Goal: Task Accomplishment & Management: Use online tool/utility

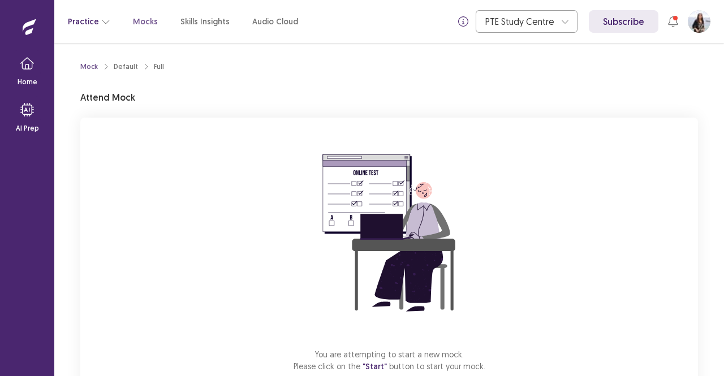
click at [102, 19] on icon "button" at bounding box center [105, 21] width 9 height 9
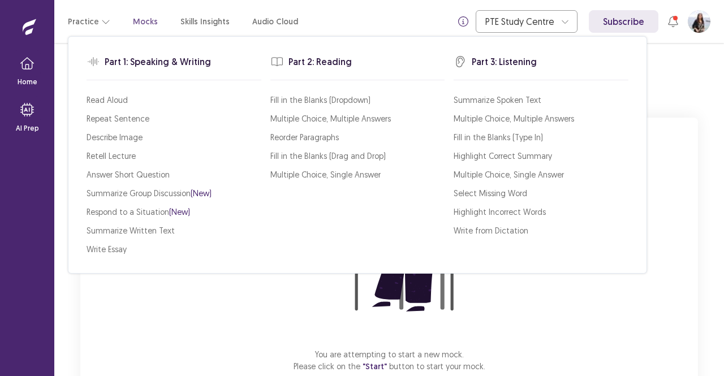
click at [137, 20] on p "Mocks" at bounding box center [145, 22] width 25 height 12
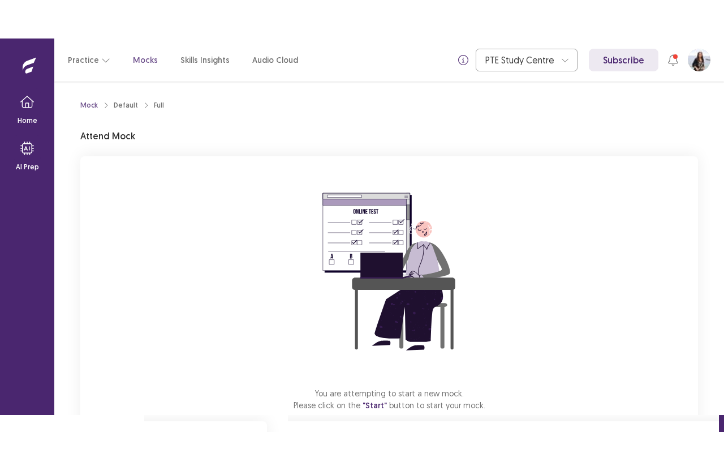
scroll to position [70, 0]
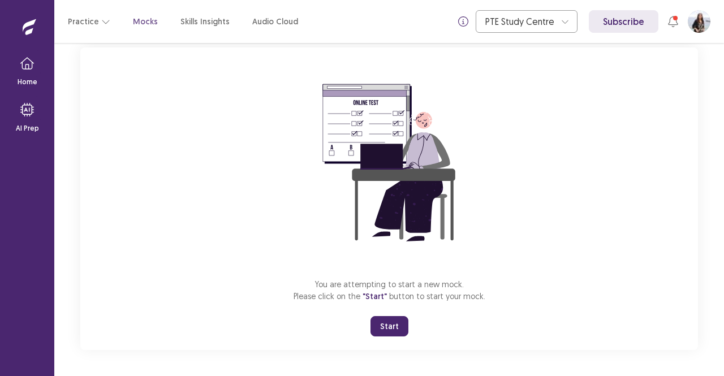
click at [396, 325] on button "Start" at bounding box center [390, 326] width 38 height 20
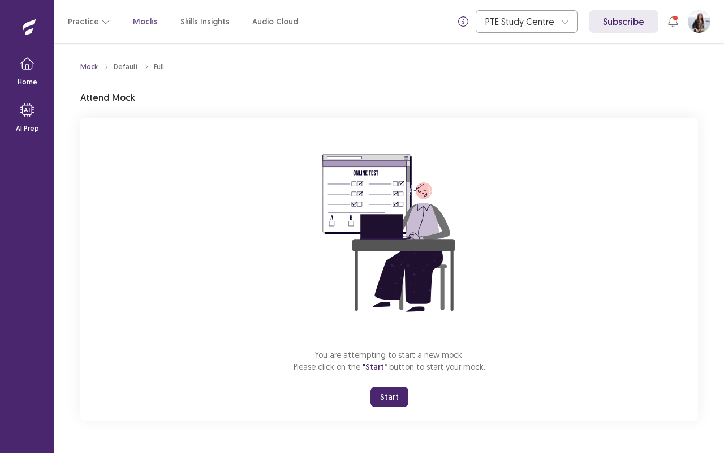
scroll to position [0, 0]
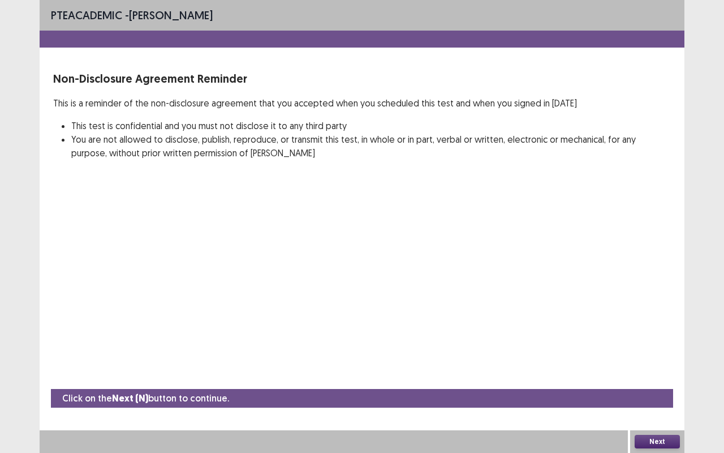
click at [652, 376] on button "Next" at bounding box center [657, 441] width 45 height 14
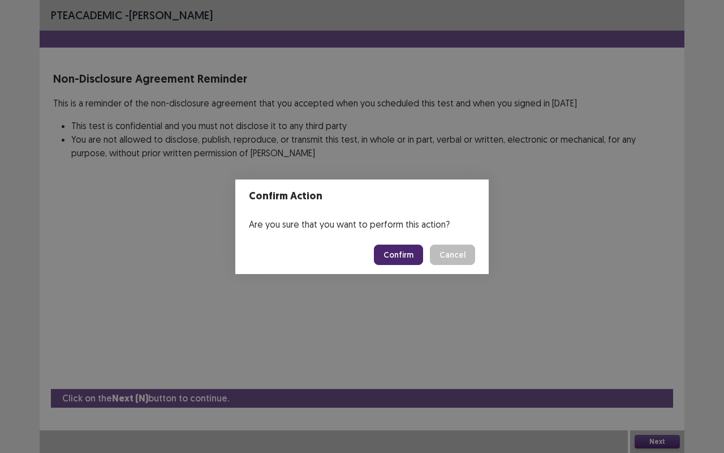
click at [403, 251] on button "Confirm" at bounding box center [398, 254] width 49 height 20
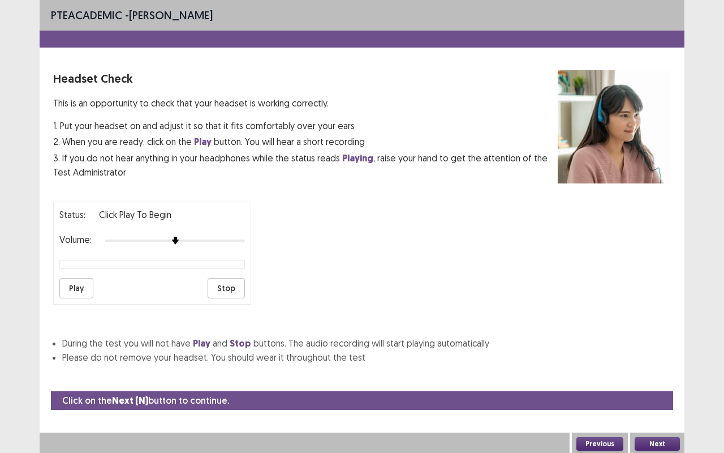
click at [72, 287] on button "Play" at bounding box center [76, 288] width 34 height 20
click at [670, 376] on button "Next" at bounding box center [657, 444] width 45 height 14
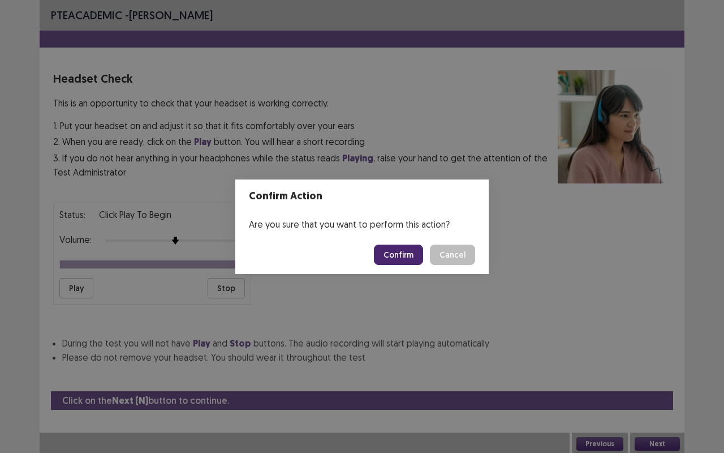
drag, startPoint x: 414, startPoint y: 269, endPoint x: 411, endPoint y: 255, distance: 13.8
click at [411, 255] on footer "Confirm Cancel" at bounding box center [361, 254] width 253 height 38
click at [411, 255] on button "Confirm" at bounding box center [398, 254] width 49 height 20
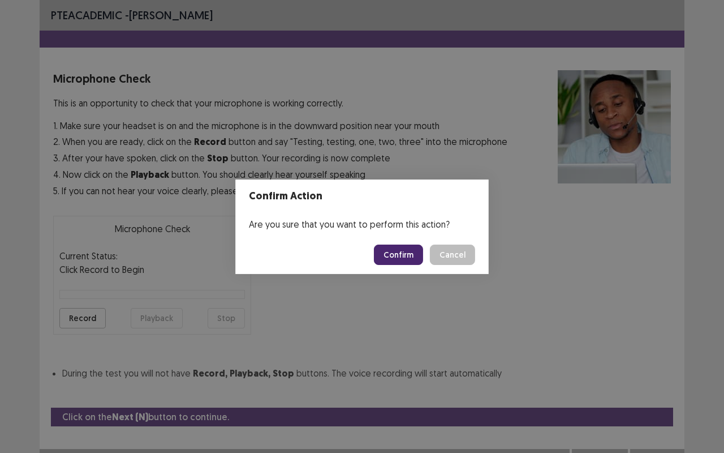
scroll to position [12, 0]
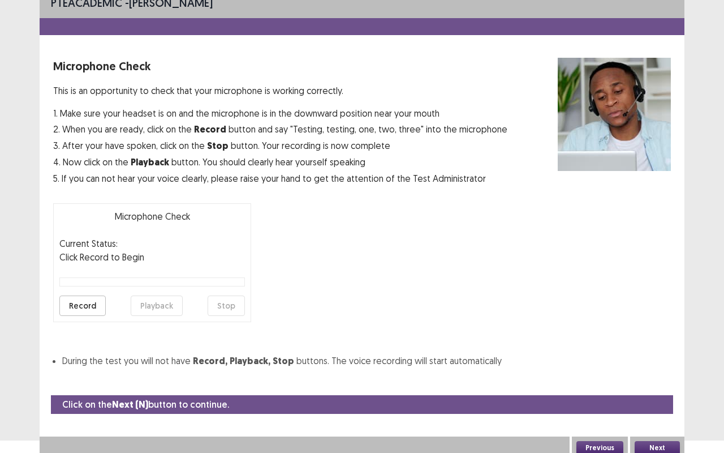
click at [84, 303] on button "Record" at bounding box center [82, 305] width 46 height 20
click at [218, 308] on button "Stop" at bounding box center [226, 305] width 37 height 20
click at [166, 300] on button "Playback" at bounding box center [157, 305] width 52 height 20
click at [77, 302] on button "Record" at bounding box center [82, 305] width 46 height 20
click at [226, 304] on button "Stop" at bounding box center [226, 305] width 37 height 20
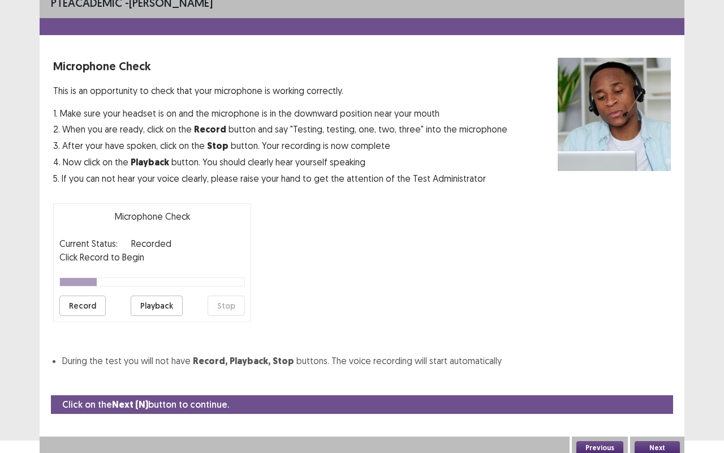
click at [156, 299] on button "Playback" at bounding box center [157, 305] width 52 height 20
click at [664, 376] on button "Next" at bounding box center [657, 448] width 45 height 14
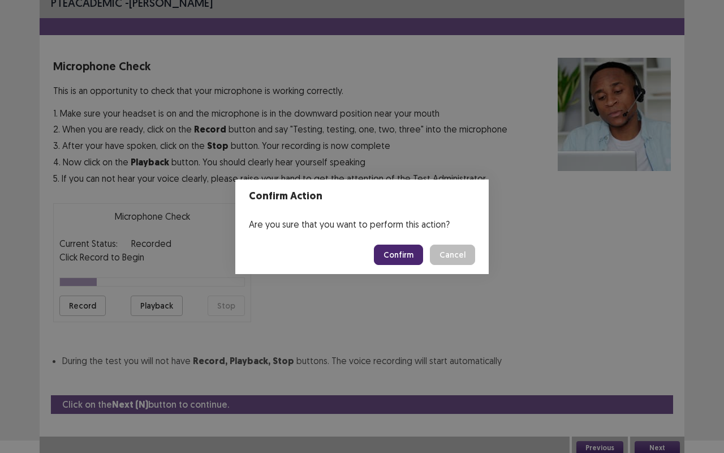
click at [406, 251] on button "Confirm" at bounding box center [398, 254] width 49 height 20
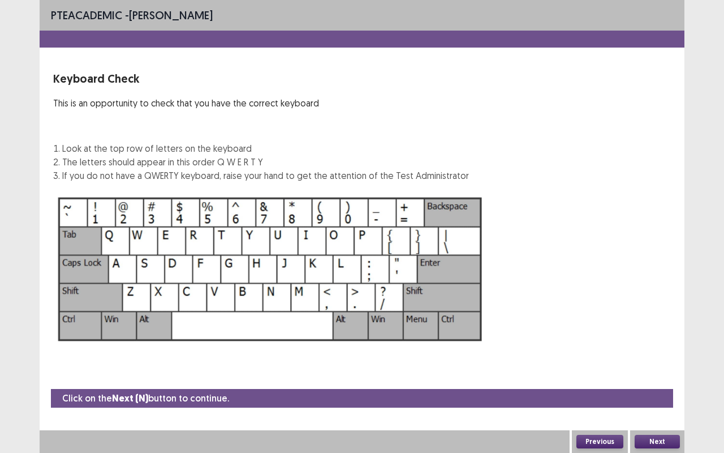
scroll to position [0, 0]
click at [670, 376] on button "Next" at bounding box center [657, 441] width 45 height 14
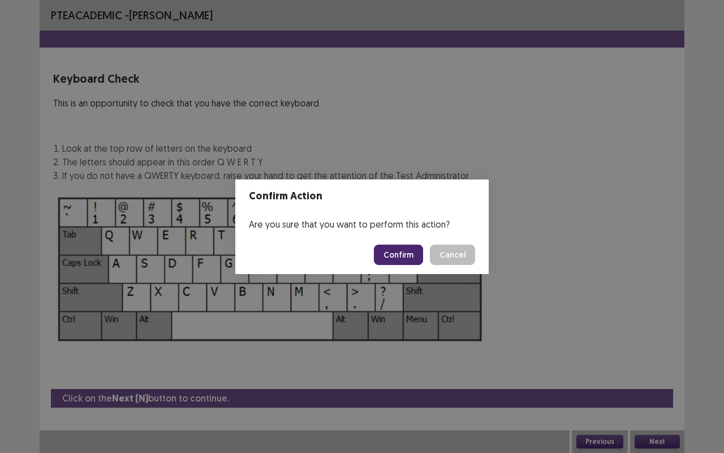
click at [403, 250] on button "Confirm" at bounding box center [398, 254] width 49 height 20
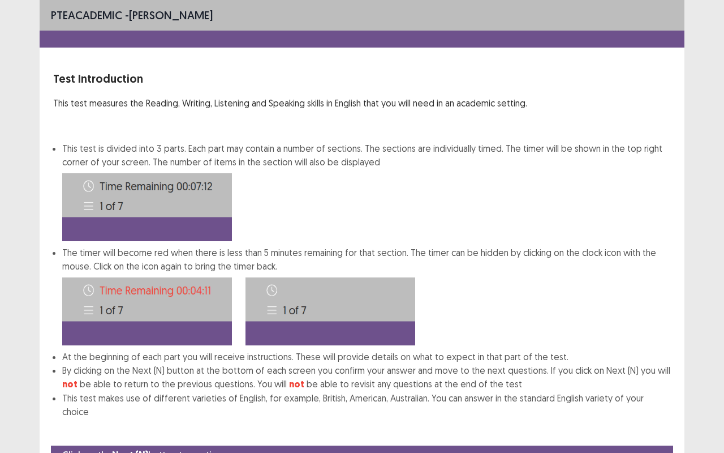
scroll to position [42, 0]
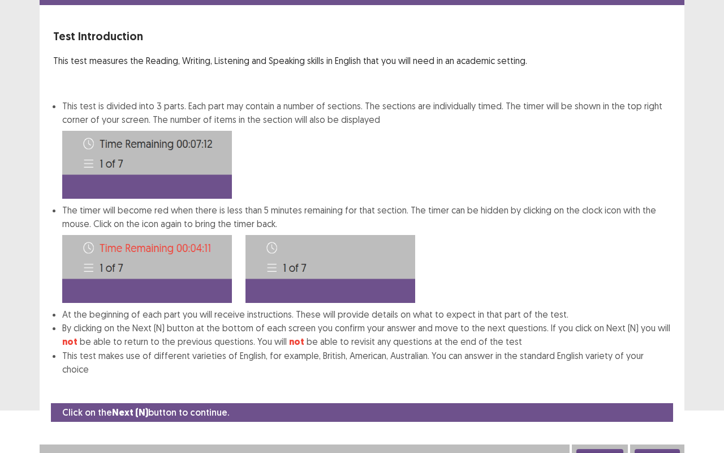
click at [669, 376] on button "Next" at bounding box center [657, 456] width 45 height 14
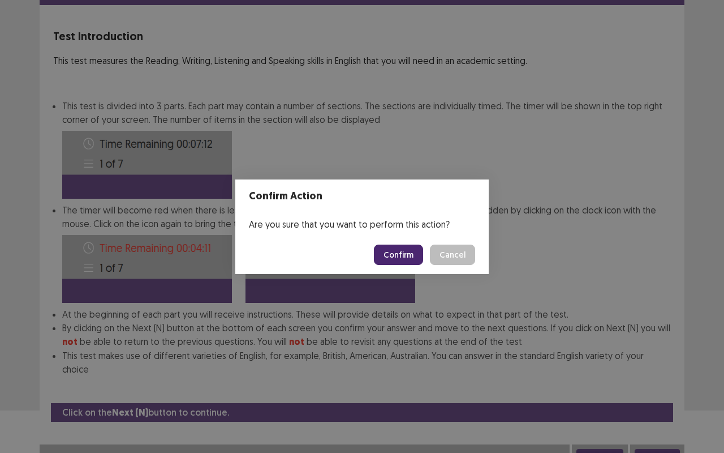
click at [403, 251] on button "Confirm" at bounding box center [398, 254] width 49 height 20
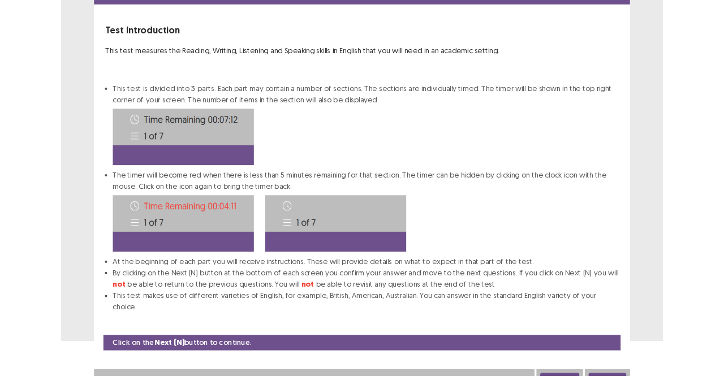
scroll to position [0, 0]
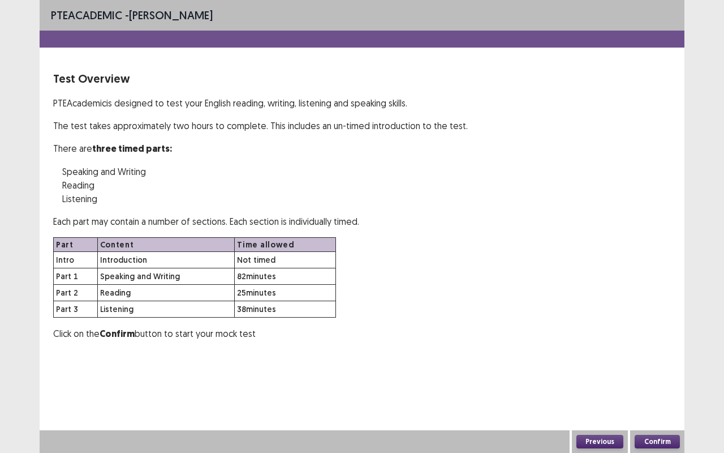
click at [660, 376] on button "Confirm" at bounding box center [657, 441] width 45 height 14
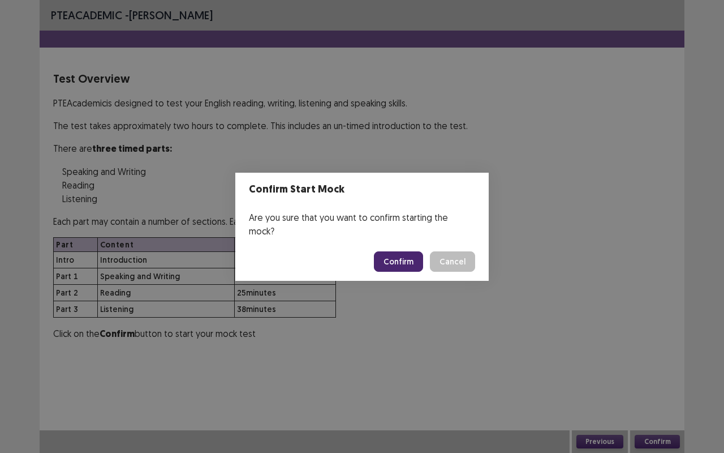
click at [410, 251] on button "Confirm" at bounding box center [398, 261] width 49 height 20
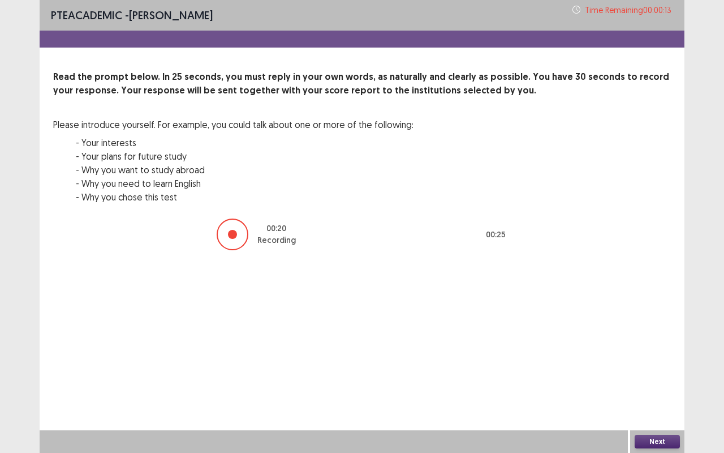
click at [659, 376] on button "Next" at bounding box center [657, 441] width 45 height 14
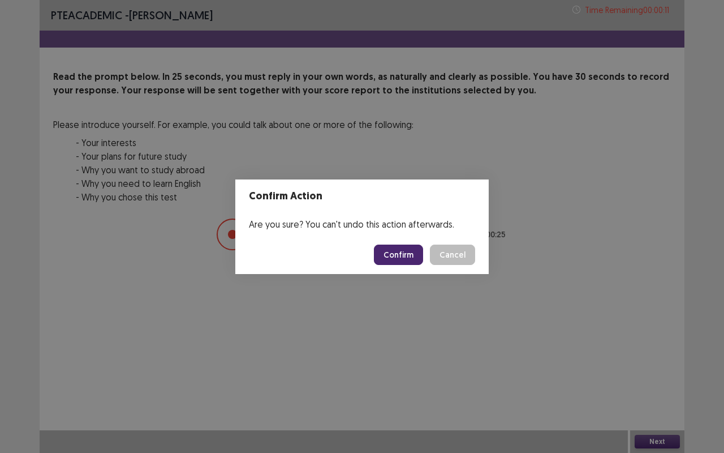
click at [400, 259] on button "Confirm" at bounding box center [398, 254] width 49 height 20
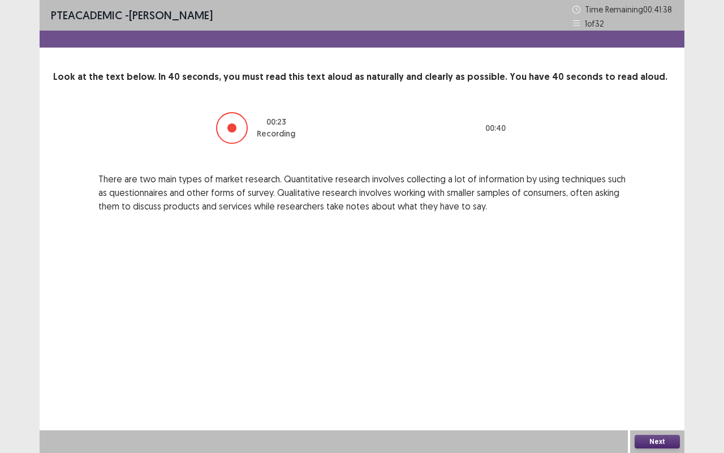
click at [664, 376] on button "Next" at bounding box center [657, 441] width 45 height 14
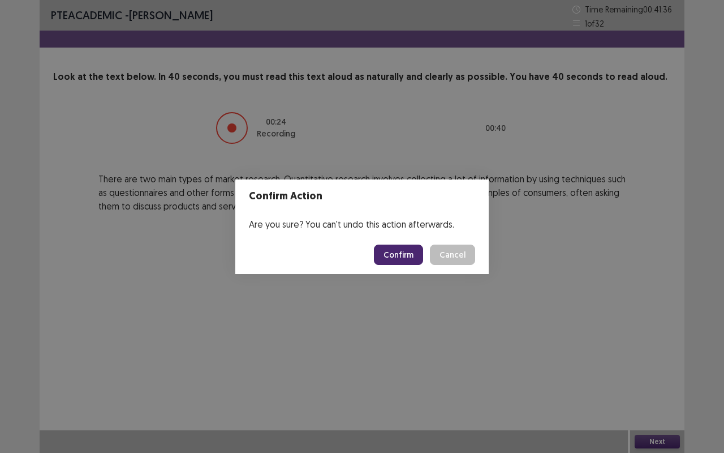
click at [406, 255] on button "Confirm" at bounding box center [398, 254] width 49 height 20
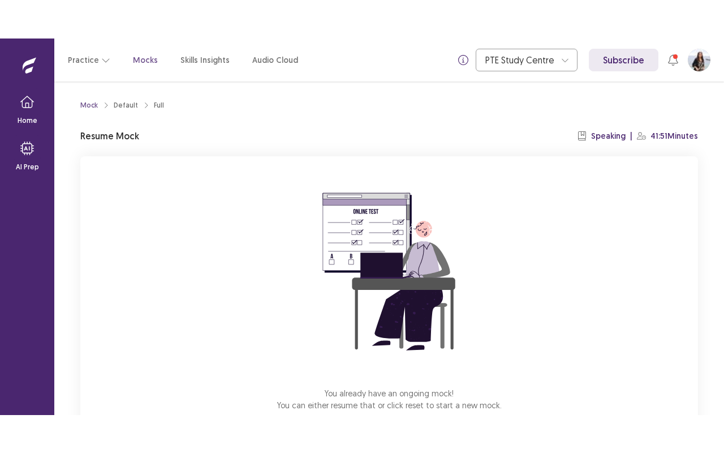
scroll to position [70, 0]
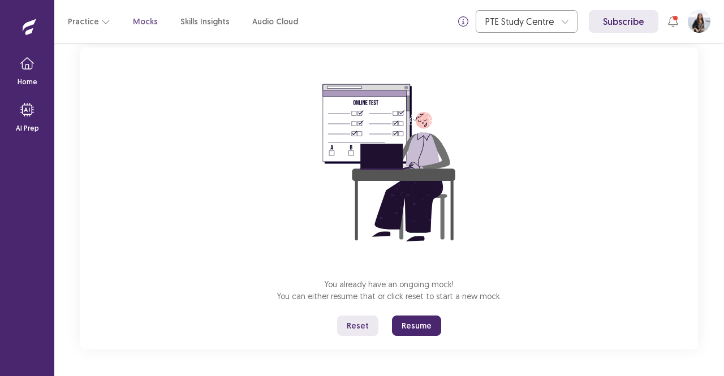
click at [418, 319] on button "Resume" at bounding box center [416, 326] width 49 height 20
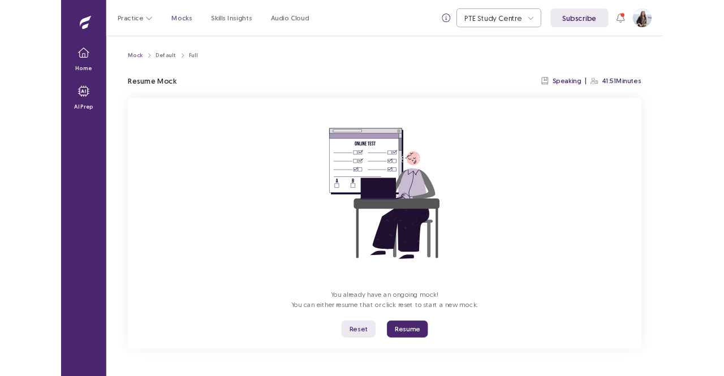
scroll to position [0, 0]
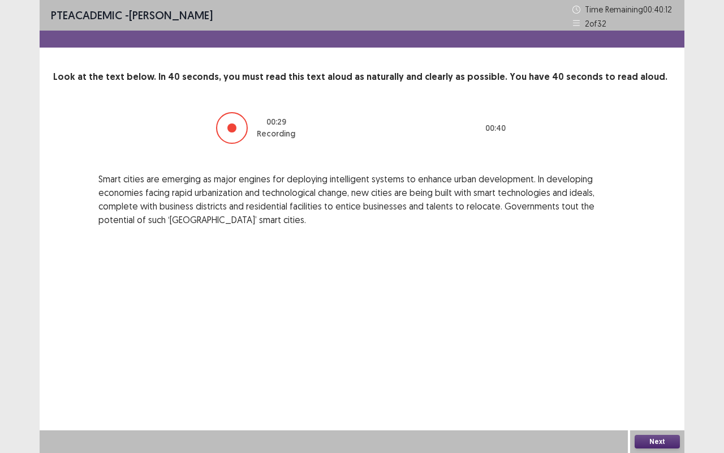
click at [659, 376] on button "Next" at bounding box center [657, 441] width 45 height 14
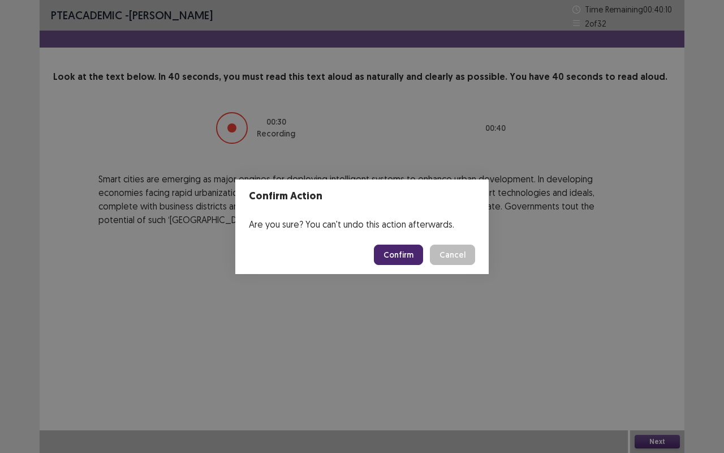
click at [402, 255] on button "Confirm" at bounding box center [398, 254] width 49 height 20
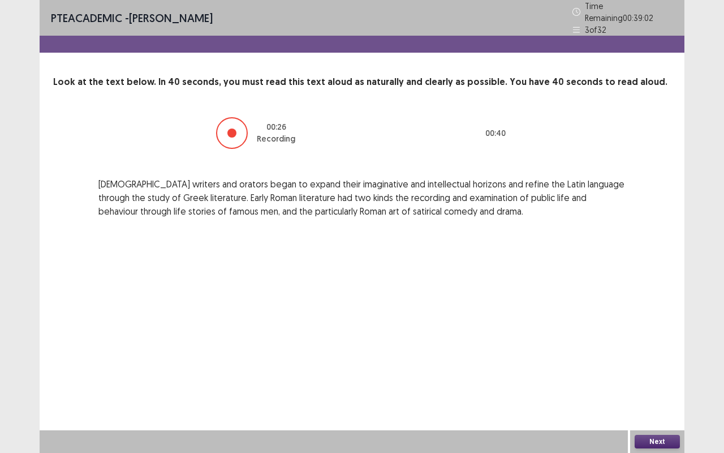
click at [672, 376] on button "Next" at bounding box center [657, 441] width 45 height 14
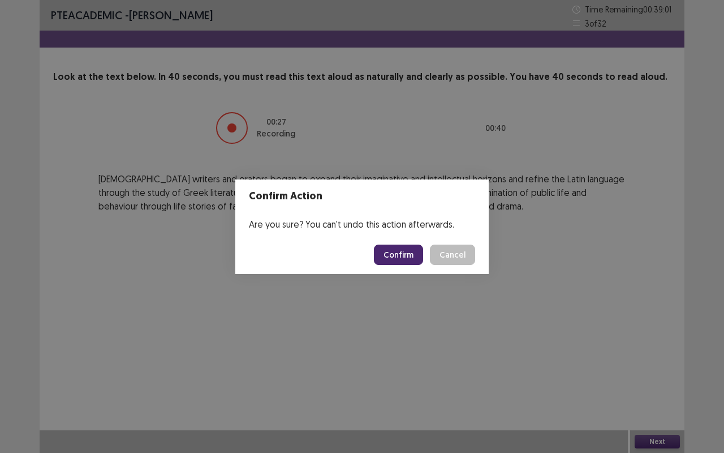
click at [389, 256] on button "Confirm" at bounding box center [398, 254] width 49 height 20
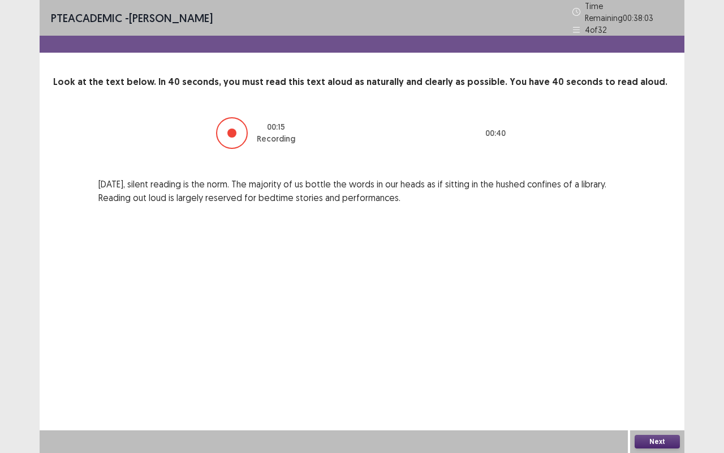
click at [677, 376] on button "Next" at bounding box center [657, 441] width 45 height 14
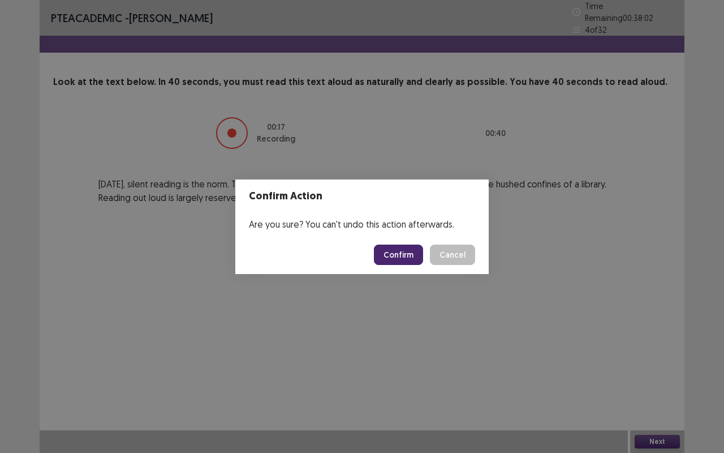
click at [403, 249] on button "Confirm" at bounding box center [398, 254] width 49 height 20
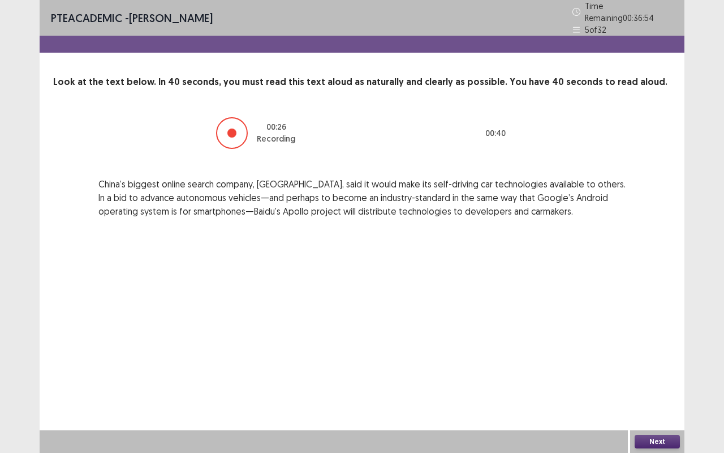
click at [661, 376] on button "Next" at bounding box center [657, 441] width 45 height 14
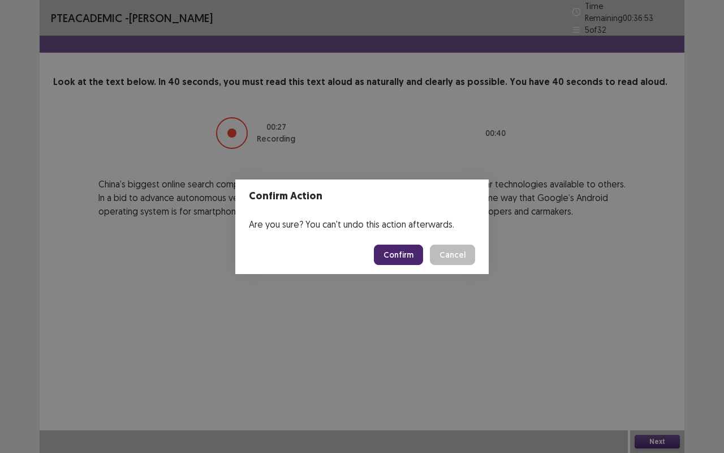
click at [406, 252] on button "Confirm" at bounding box center [398, 254] width 49 height 20
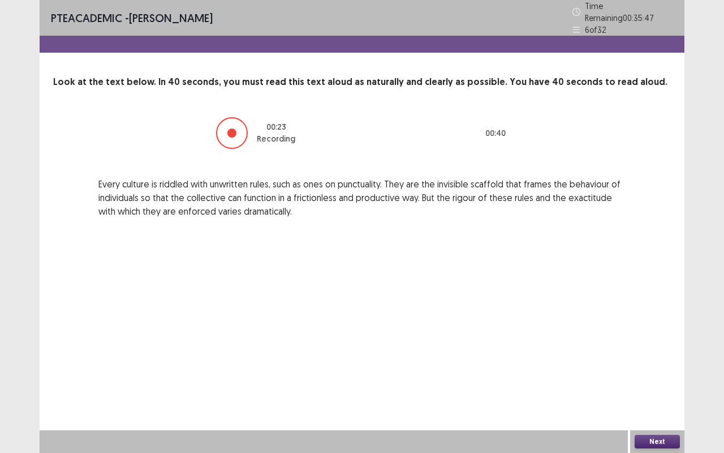
click at [645, 376] on button "Next" at bounding box center [657, 441] width 45 height 14
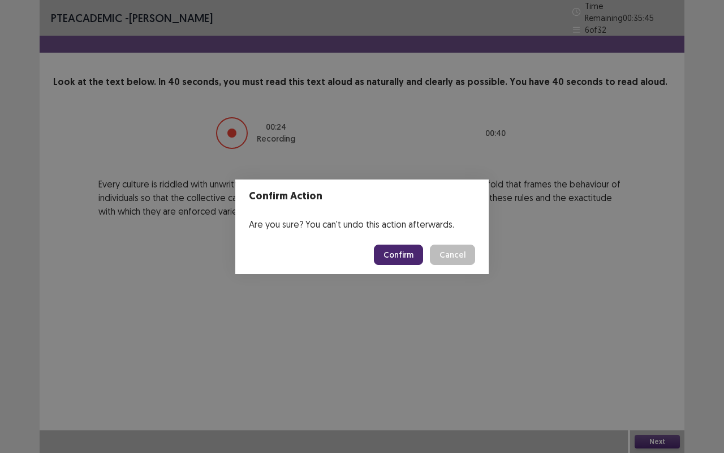
click at [402, 246] on button "Confirm" at bounding box center [398, 254] width 49 height 20
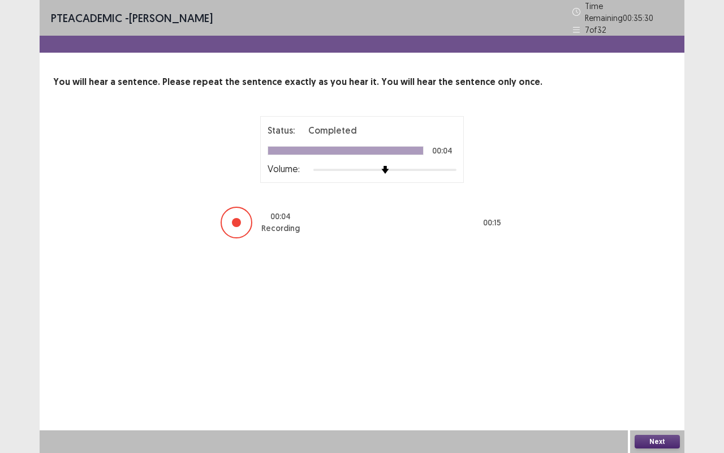
click at [663, 376] on button "Next" at bounding box center [657, 441] width 45 height 14
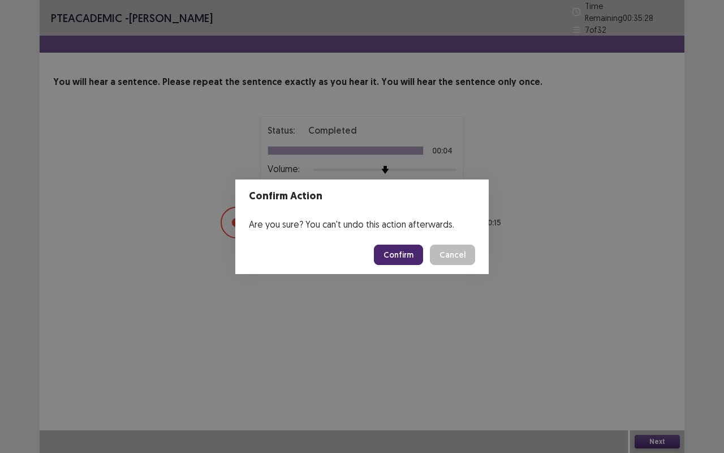
click at [393, 258] on button "Confirm" at bounding box center [398, 254] width 49 height 20
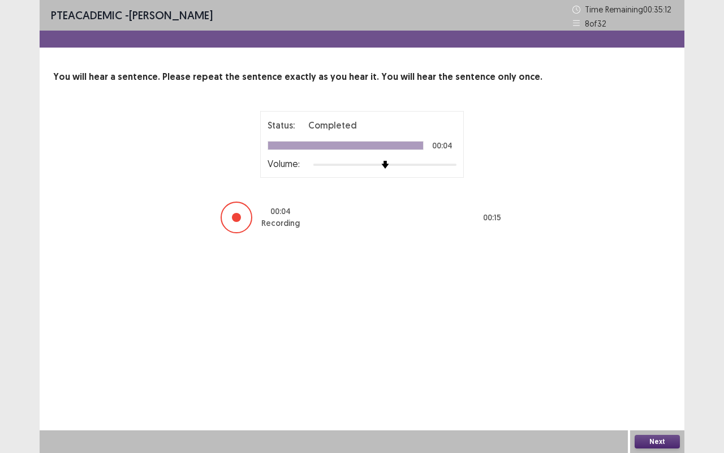
click at [656, 376] on button "Next" at bounding box center [657, 441] width 45 height 14
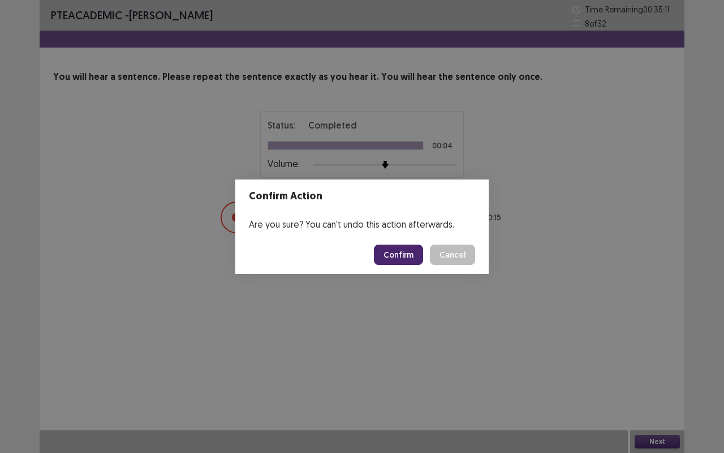
click at [410, 250] on button "Confirm" at bounding box center [398, 254] width 49 height 20
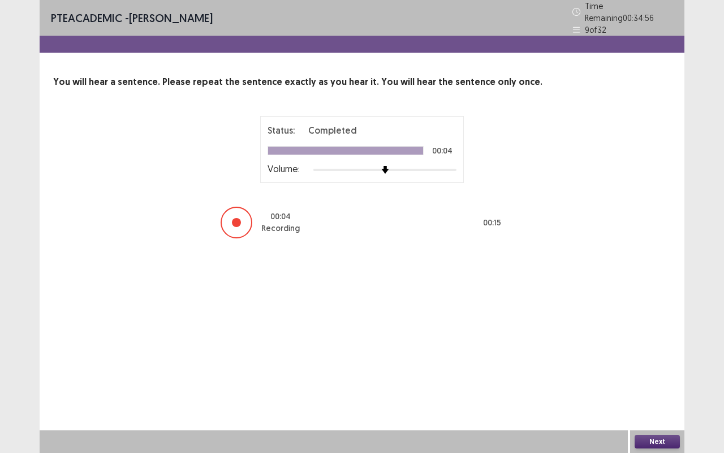
click at [665, 376] on button "Next" at bounding box center [657, 441] width 45 height 14
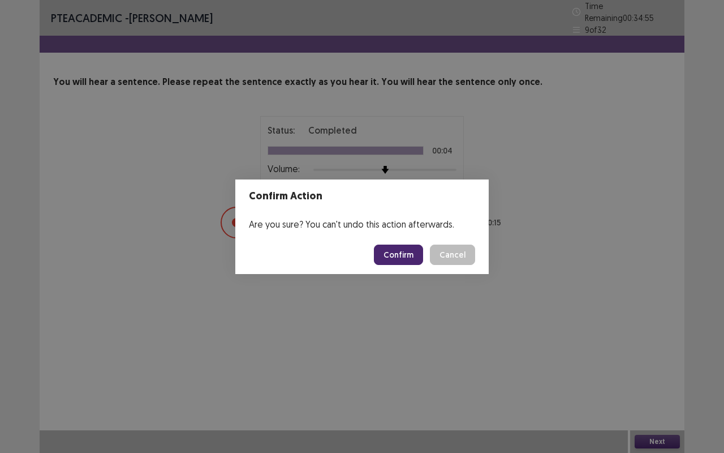
click at [403, 246] on button "Confirm" at bounding box center [398, 254] width 49 height 20
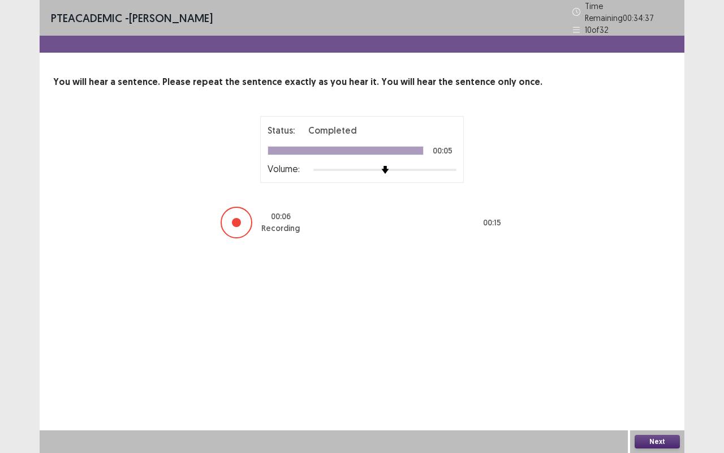
click at [664, 376] on button "Next" at bounding box center [657, 441] width 45 height 14
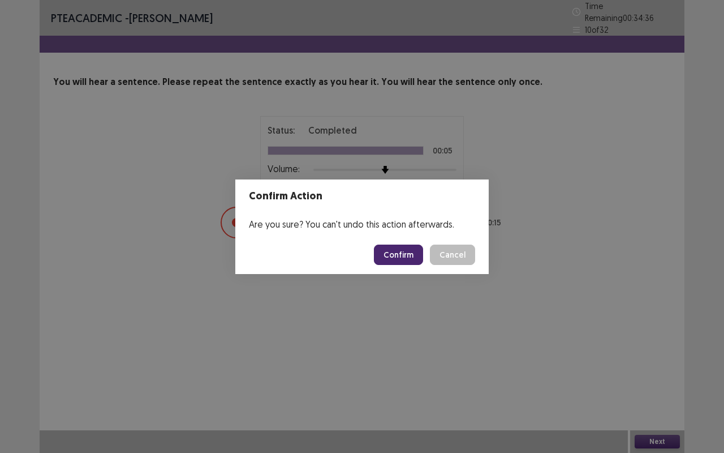
click at [405, 247] on button "Confirm" at bounding box center [398, 254] width 49 height 20
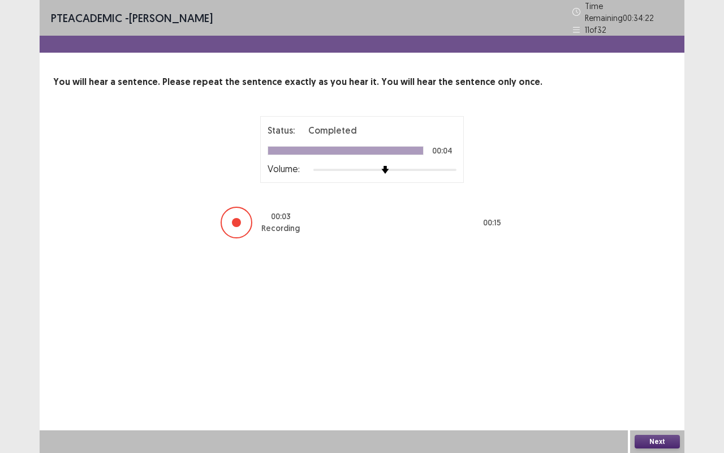
click at [657, 376] on button "Next" at bounding box center [657, 441] width 45 height 14
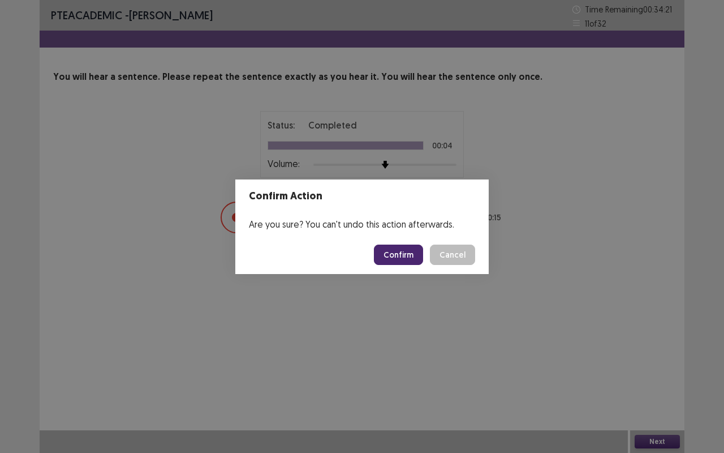
click at [403, 252] on button "Confirm" at bounding box center [398, 254] width 49 height 20
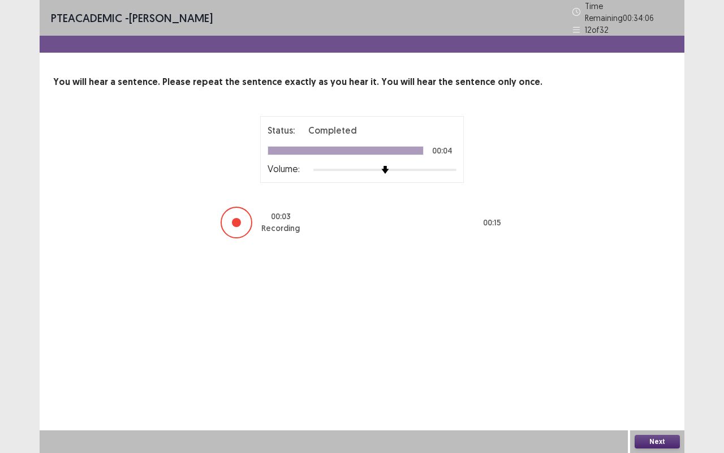
click at [650, 376] on button "Next" at bounding box center [657, 441] width 45 height 14
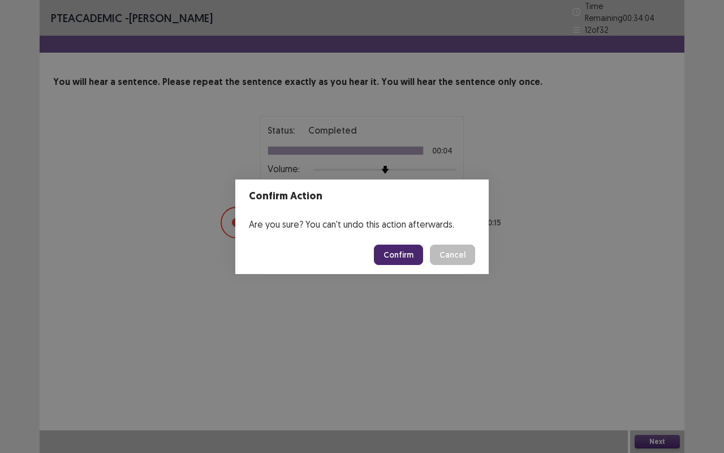
click at [418, 259] on button "Confirm" at bounding box center [398, 254] width 49 height 20
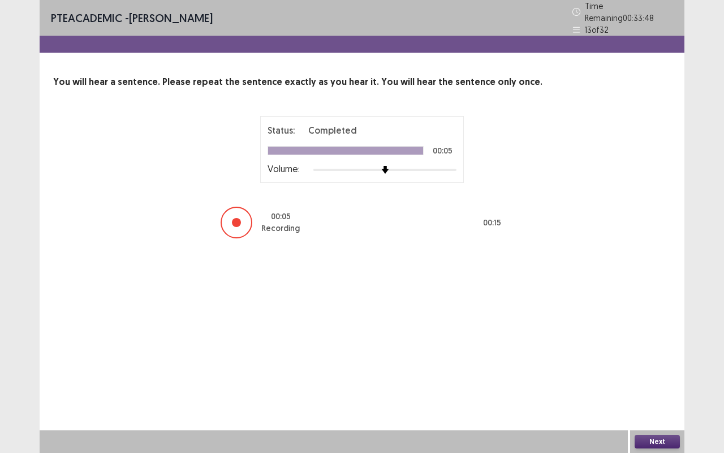
click at [657, 376] on button "Next" at bounding box center [657, 441] width 45 height 14
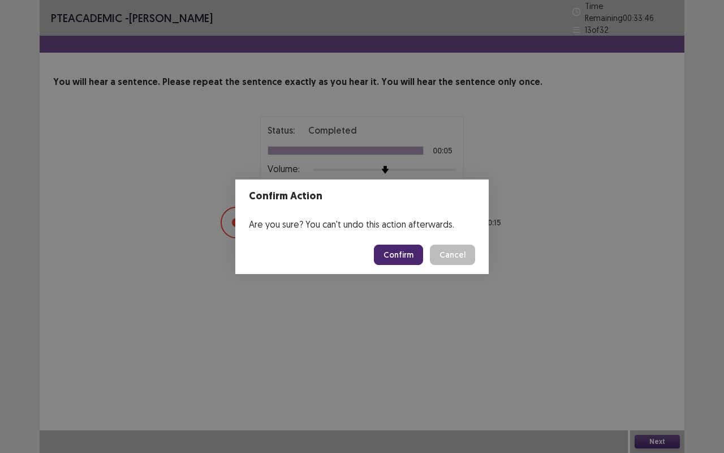
click at [404, 257] on button "Confirm" at bounding box center [398, 254] width 49 height 20
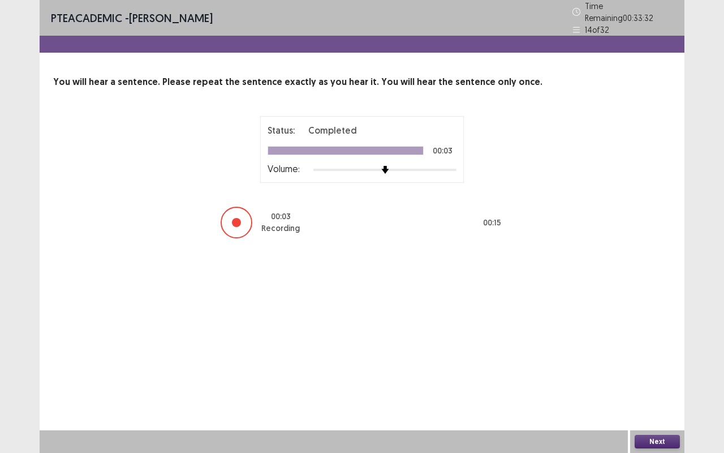
click at [655, 376] on button "Next" at bounding box center [657, 441] width 45 height 14
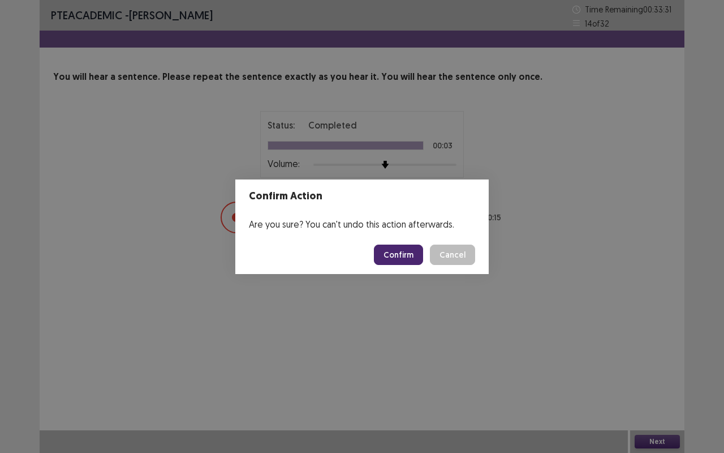
click at [397, 246] on button "Confirm" at bounding box center [398, 254] width 49 height 20
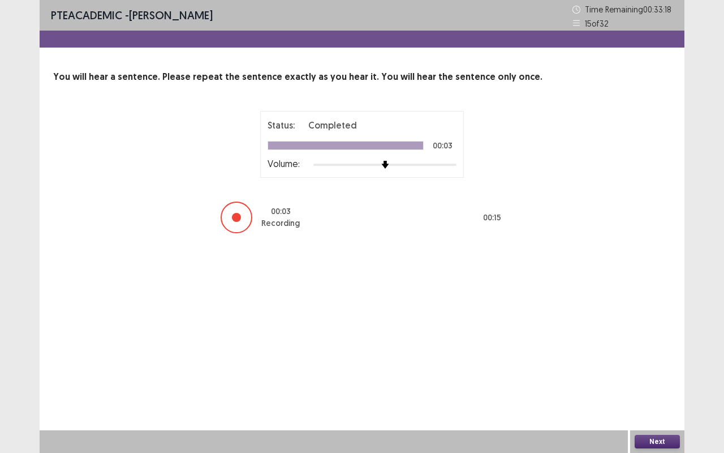
click at [660, 376] on button "Next" at bounding box center [657, 441] width 45 height 14
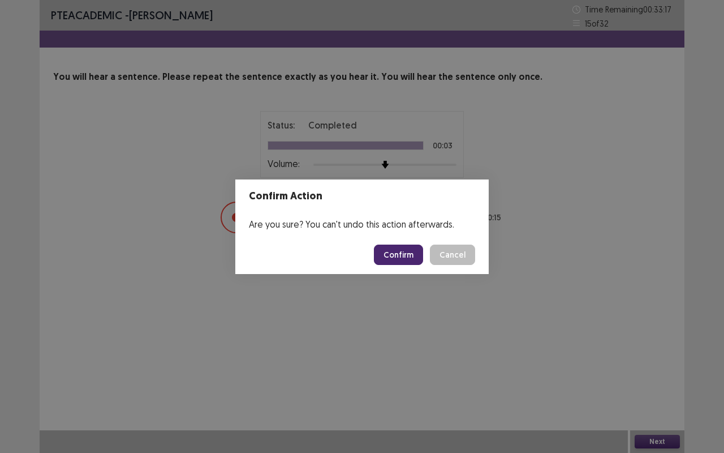
click at [403, 257] on button "Confirm" at bounding box center [398, 254] width 49 height 20
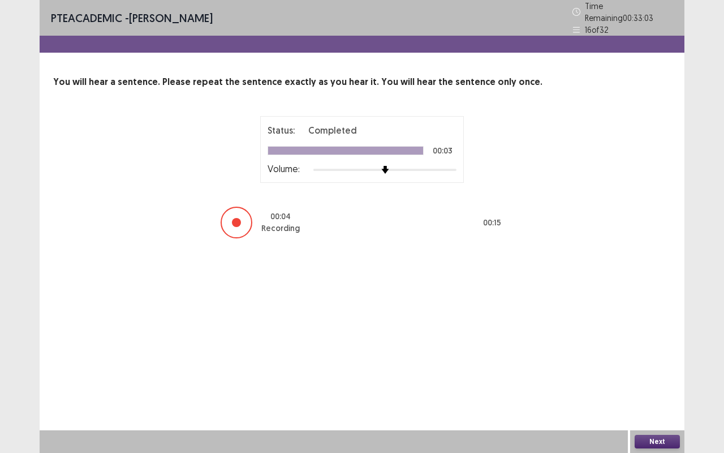
click at [664, 376] on button "Next" at bounding box center [657, 441] width 45 height 14
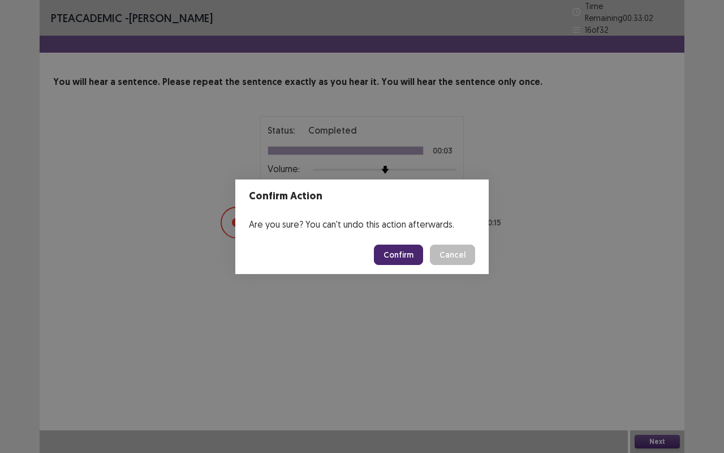
click at [401, 252] on button "Confirm" at bounding box center [398, 254] width 49 height 20
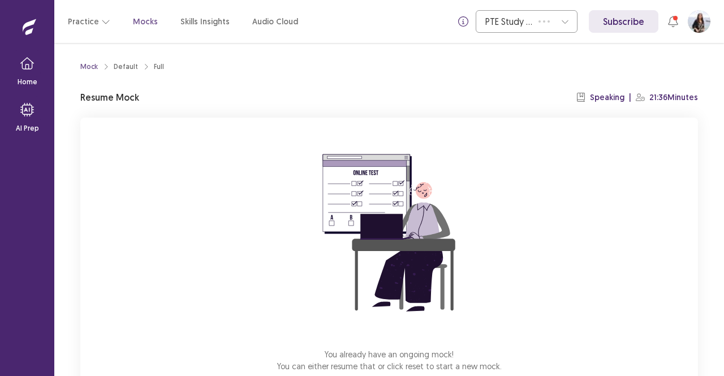
scroll to position [70, 0]
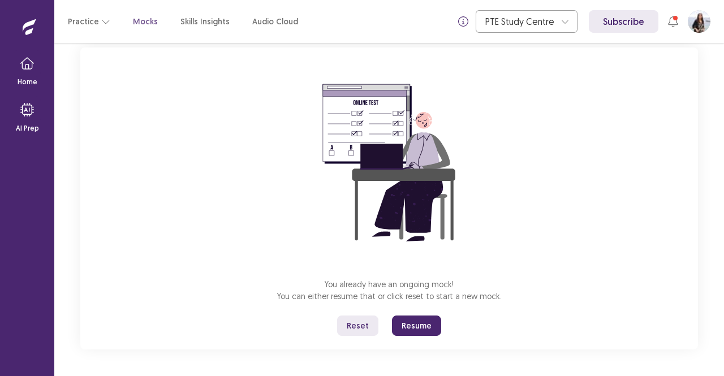
click at [428, 325] on button "Resume" at bounding box center [416, 326] width 49 height 20
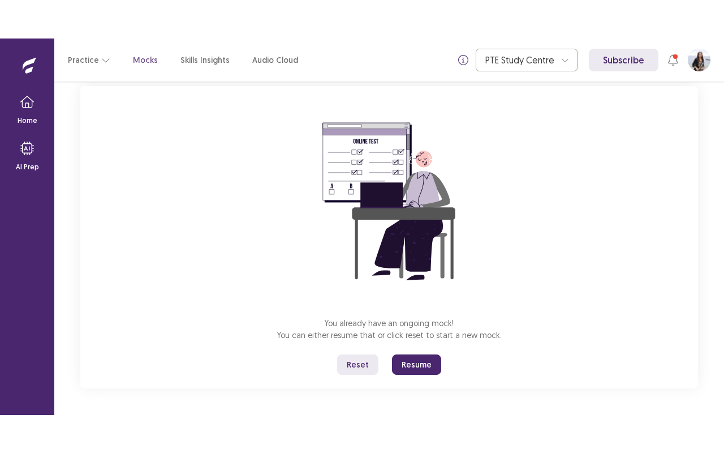
scroll to position [0, 0]
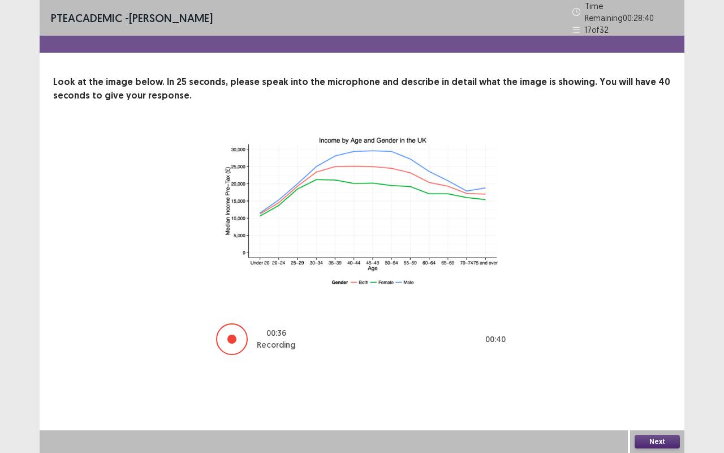
click at [657, 376] on button "Next" at bounding box center [657, 441] width 45 height 14
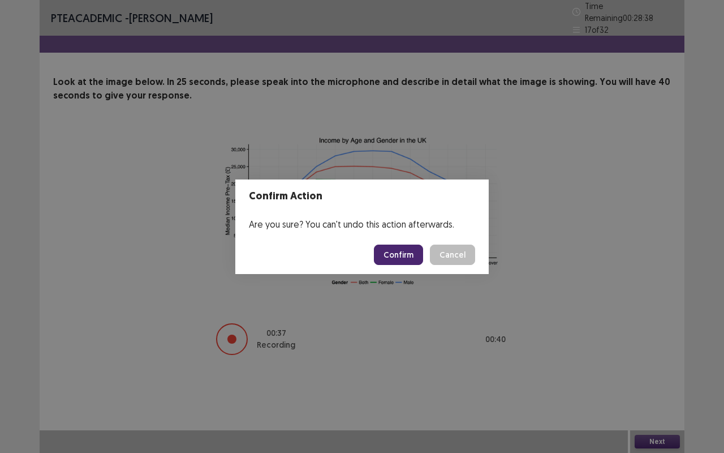
click at [408, 251] on button "Confirm" at bounding box center [398, 254] width 49 height 20
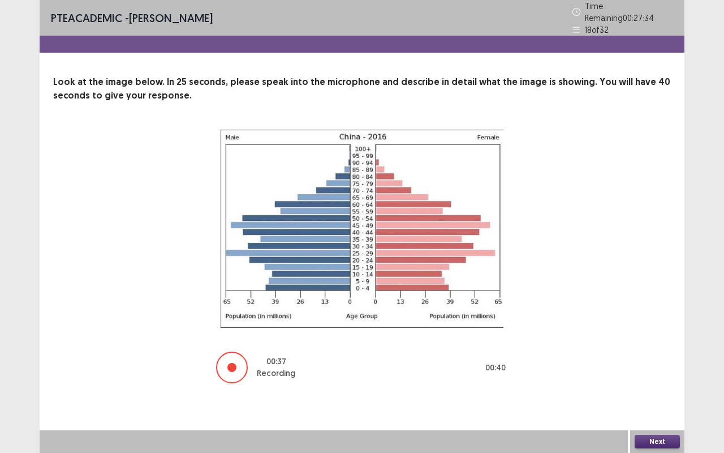
click at [674, 376] on button "Next" at bounding box center [657, 441] width 45 height 14
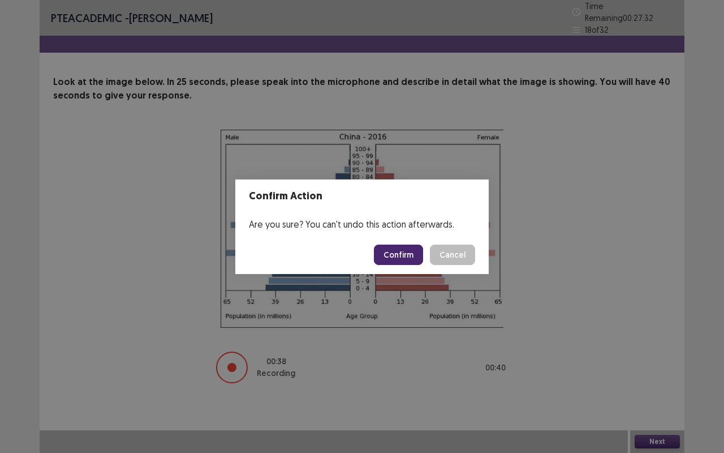
click at [405, 258] on button "Confirm" at bounding box center [398, 254] width 49 height 20
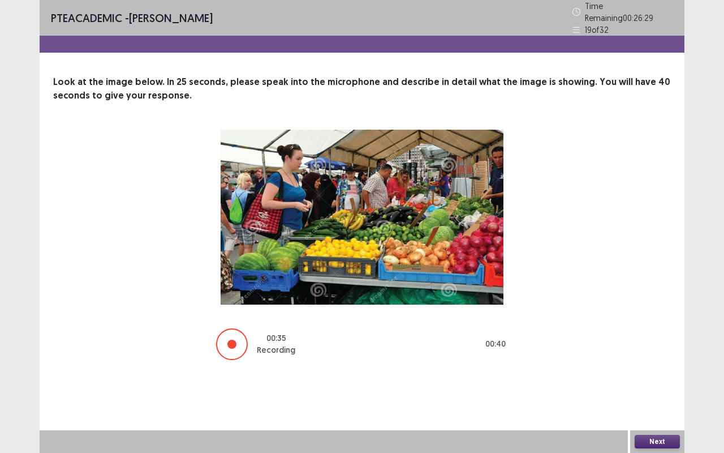
click at [661, 376] on button "Next" at bounding box center [657, 441] width 45 height 14
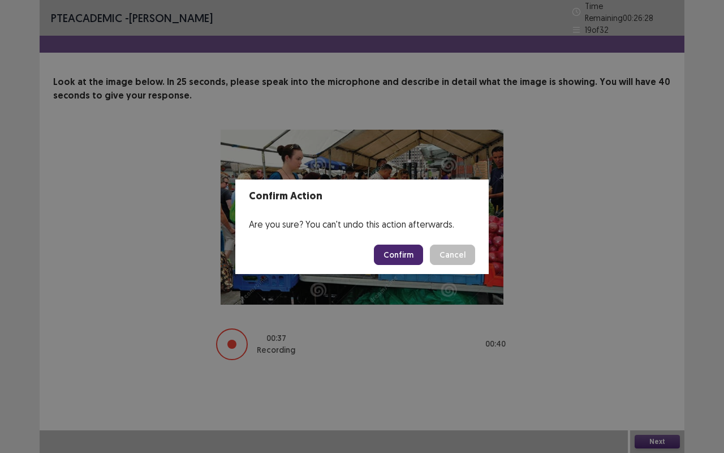
click at [406, 252] on button "Confirm" at bounding box center [398, 254] width 49 height 20
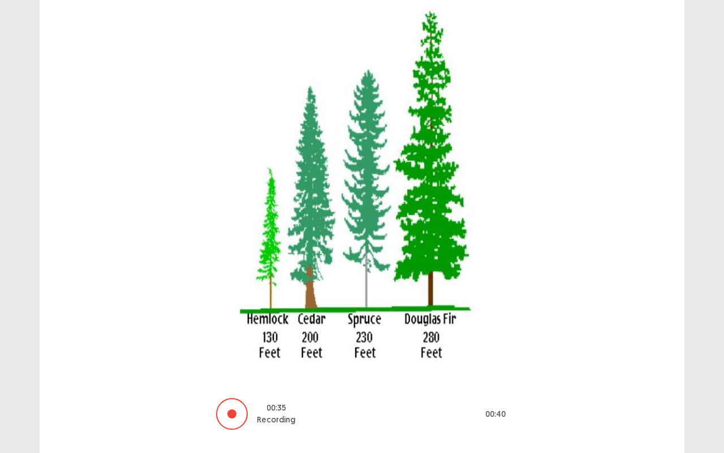
scroll to position [149, 0]
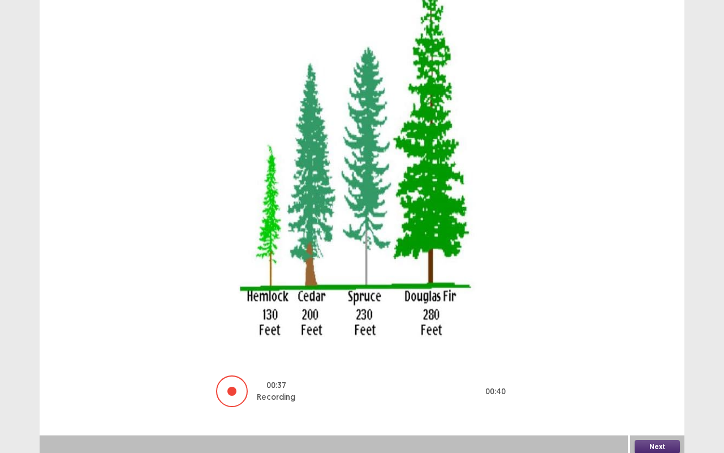
click at [668, 376] on button "Next" at bounding box center [657, 447] width 45 height 14
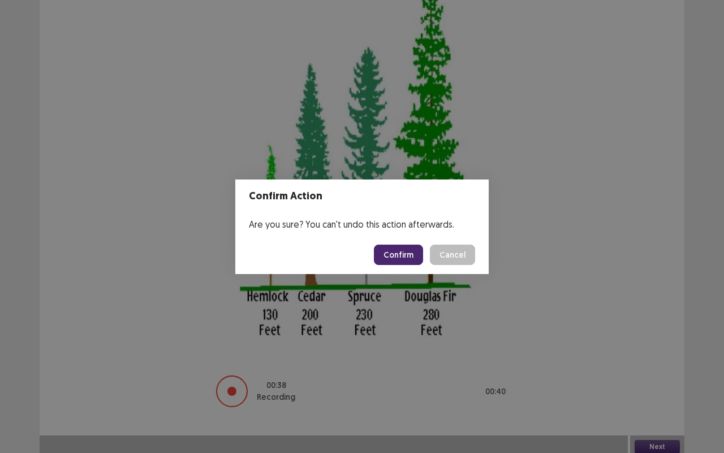
click at [406, 259] on button "Confirm" at bounding box center [398, 254] width 49 height 20
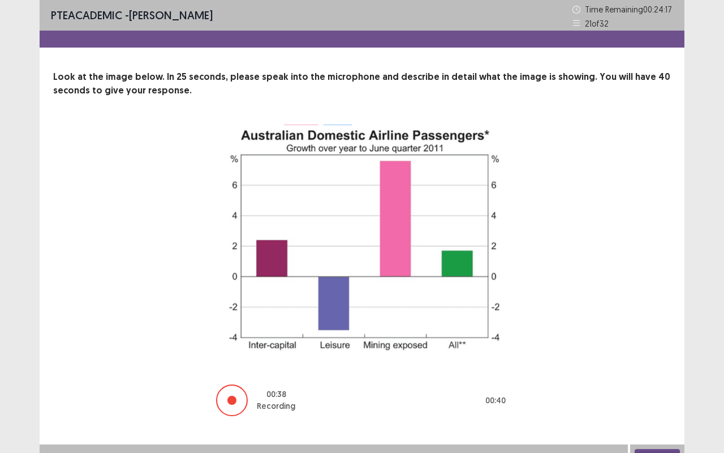
scroll to position [14, 0]
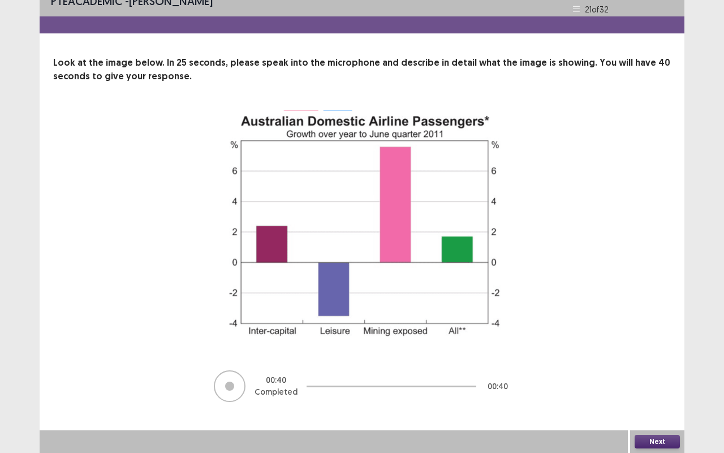
click at [653, 376] on button "Next" at bounding box center [657, 441] width 45 height 14
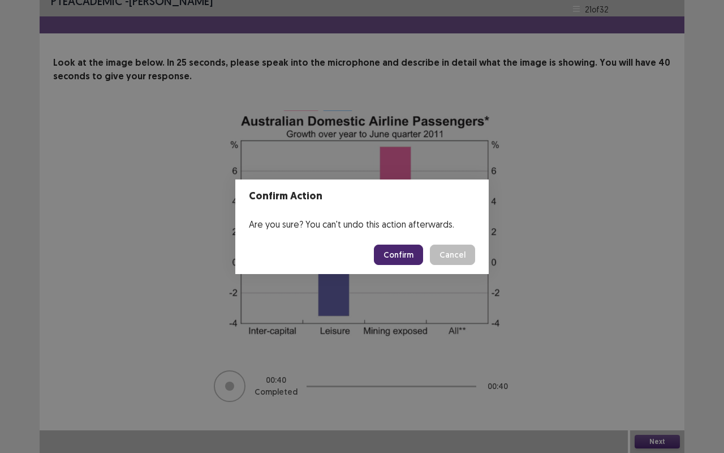
click at [404, 251] on button "Confirm" at bounding box center [398, 254] width 49 height 20
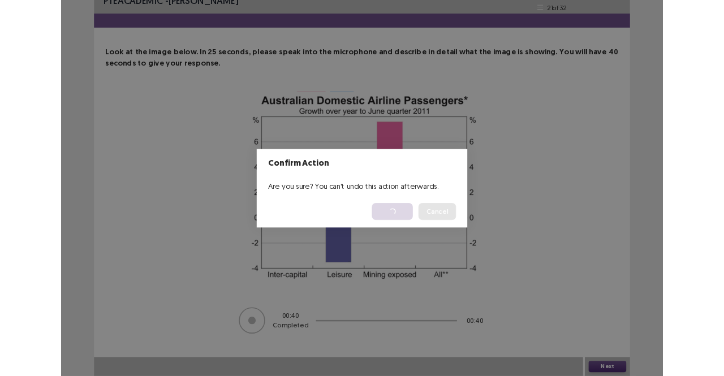
scroll to position [0, 0]
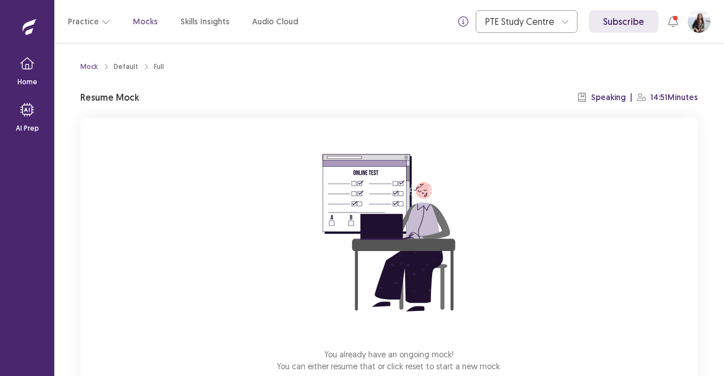
scroll to position [70, 0]
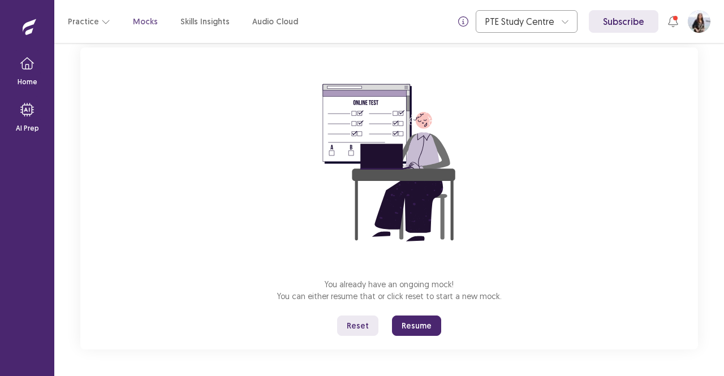
click at [423, 330] on button "Resume" at bounding box center [416, 326] width 49 height 20
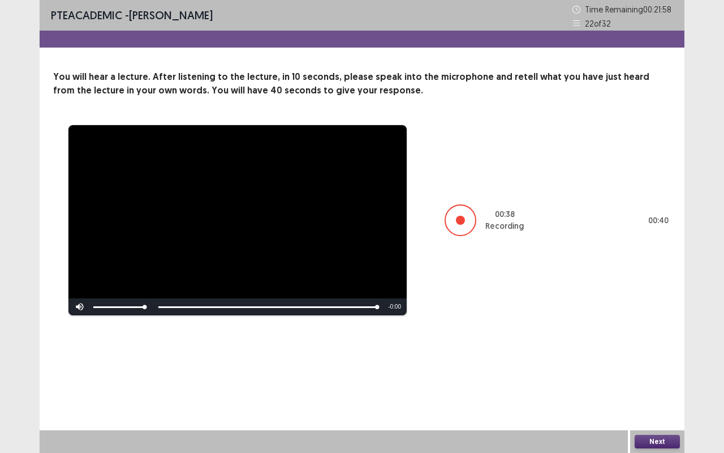
click at [655, 376] on button "Next" at bounding box center [657, 441] width 45 height 14
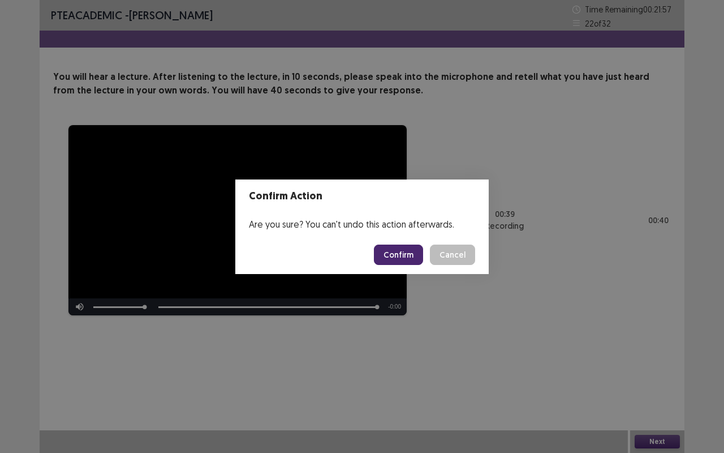
click at [397, 248] on button "Confirm" at bounding box center [398, 254] width 49 height 20
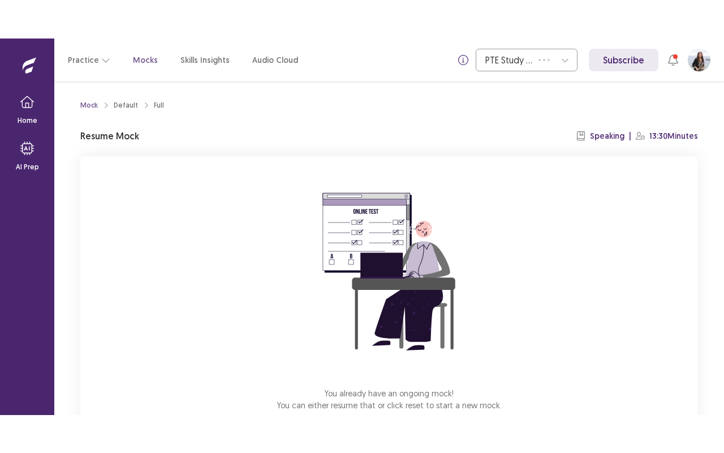
scroll to position [70, 0]
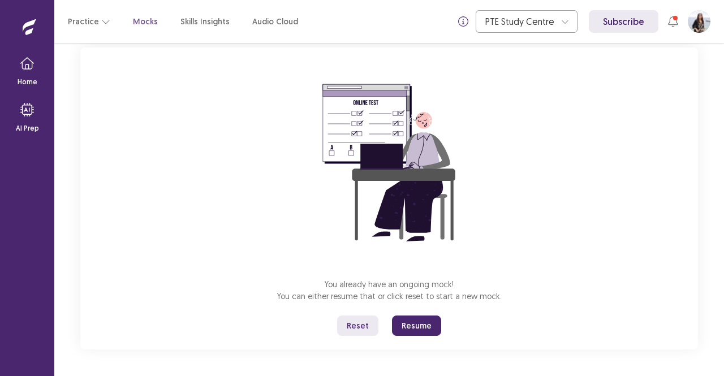
click at [404, 332] on button "Resume" at bounding box center [416, 326] width 49 height 20
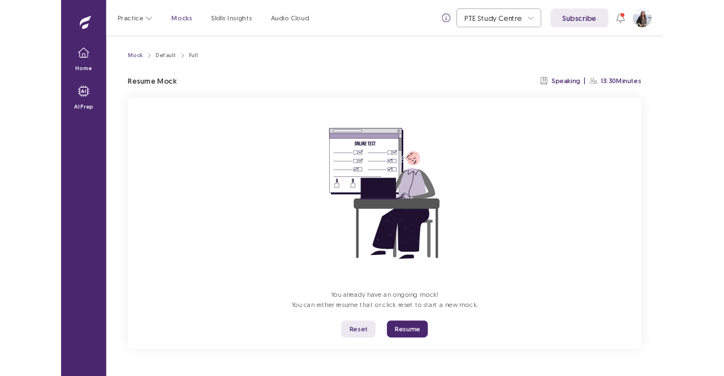
scroll to position [0, 0]
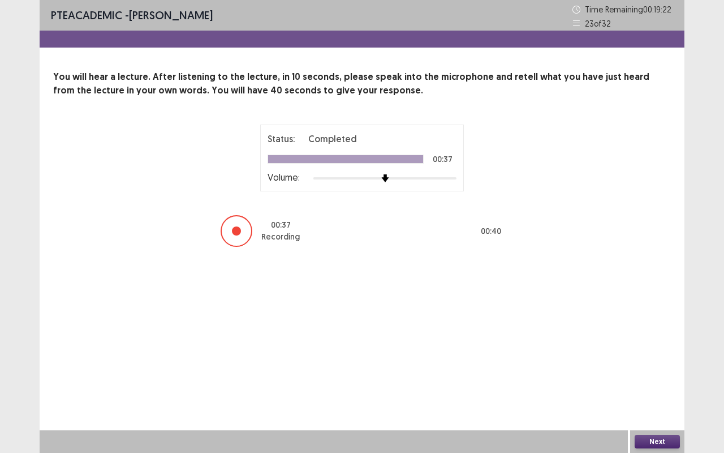
click at [663, 376] on button "Next" at bounding box center [657, 441] width 45 height 14
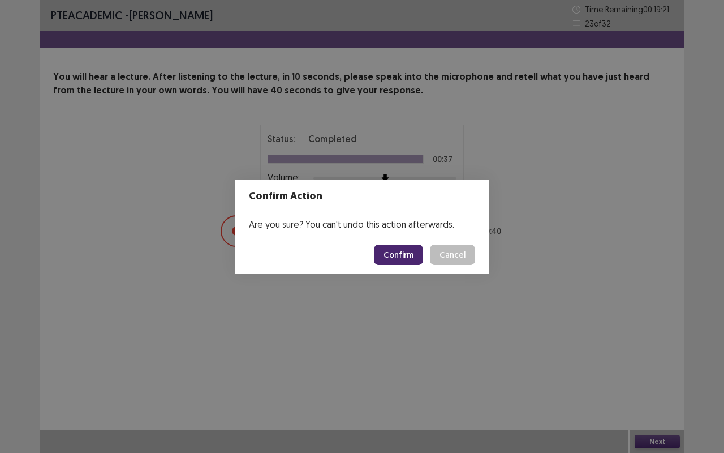
click at [399, 251] on button "Confirm" at bounding box center [398, 254] width 49 height 20
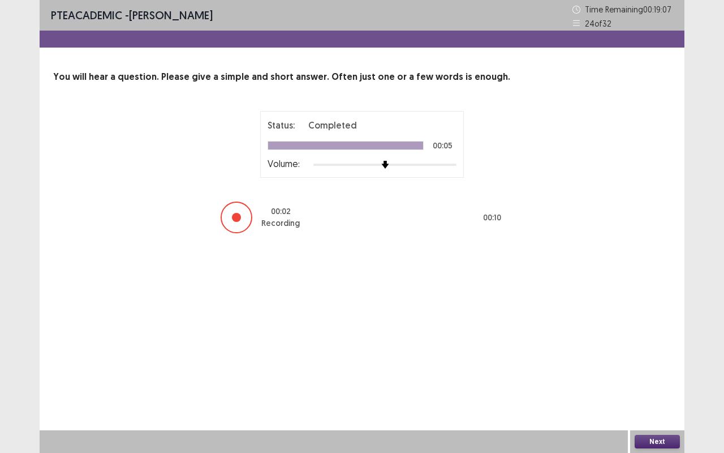
click at [657, 376] on button "Next" at bounding box center [657, 441] width 45 height 14
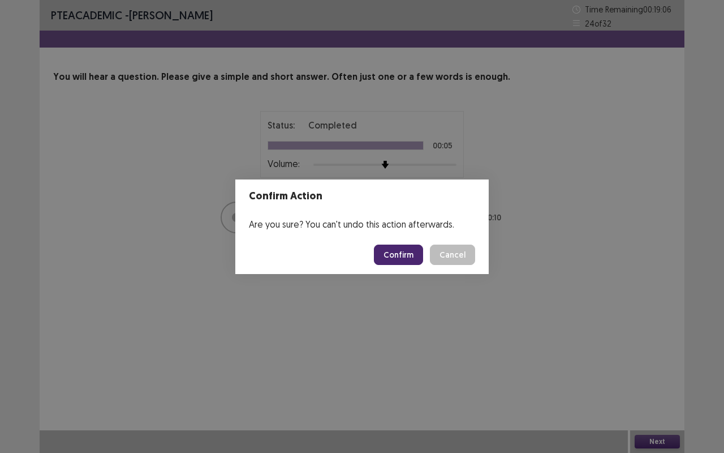
click at [402, 251] on button "Confirm" at bounding box center [398, 254] width 49 height 20
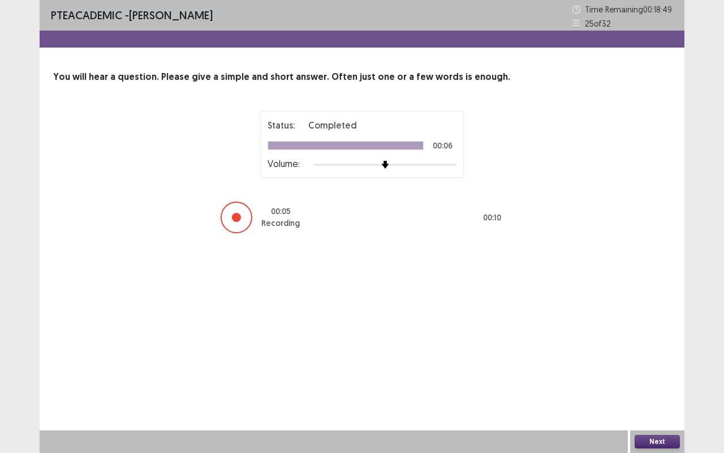
click at [658, 376] on button "Next" at bounding box center [657, 441] width 45 height 14
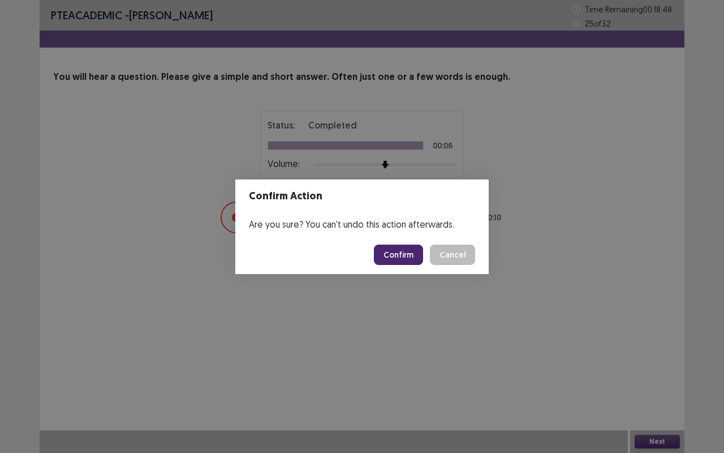
click at [406, 252] on button "Confirm" at bounding box center [398, 254] width 49 height 20
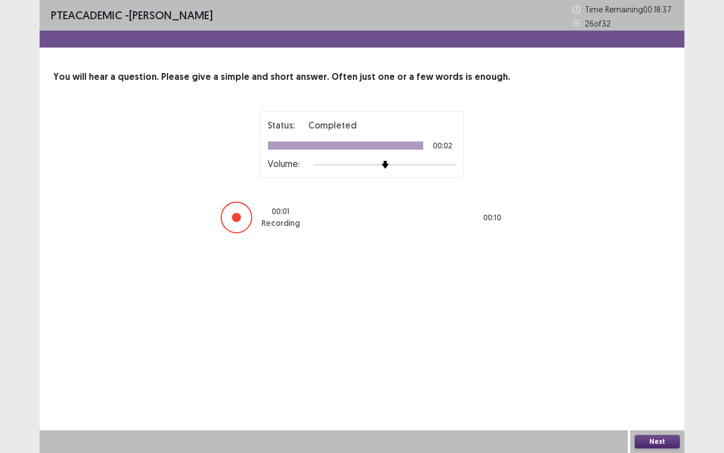
click at [664, 376] on button "Next" at bounding box center [657, 441] width 45 height 14
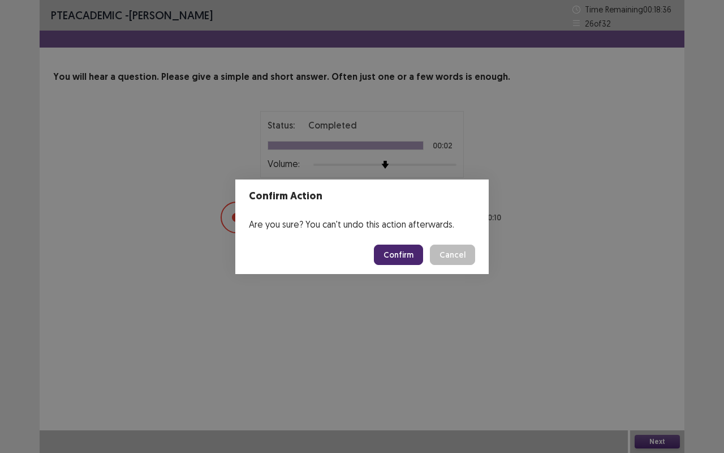
click at [406, 251] on button "Confirm" at bounding box center [398, 254] width 49 height 20
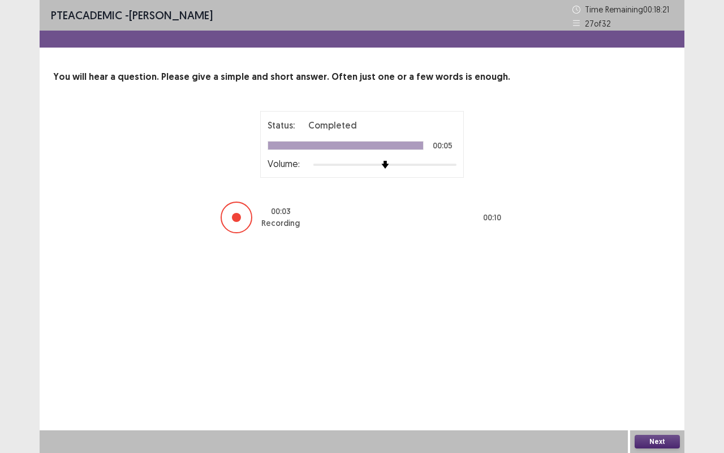
click at [659, 376] on button "Next" at bounding box center [657, 441] width 45 height 14
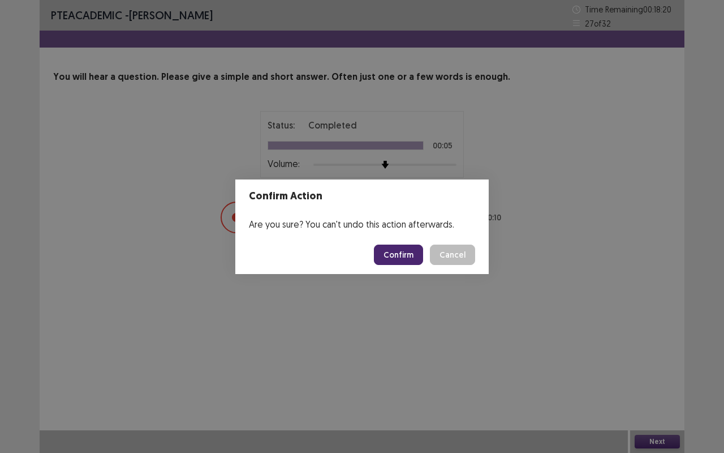
click at [389, 250] on button "Confirm" at bounding box center [398, 254] width 49 height 20
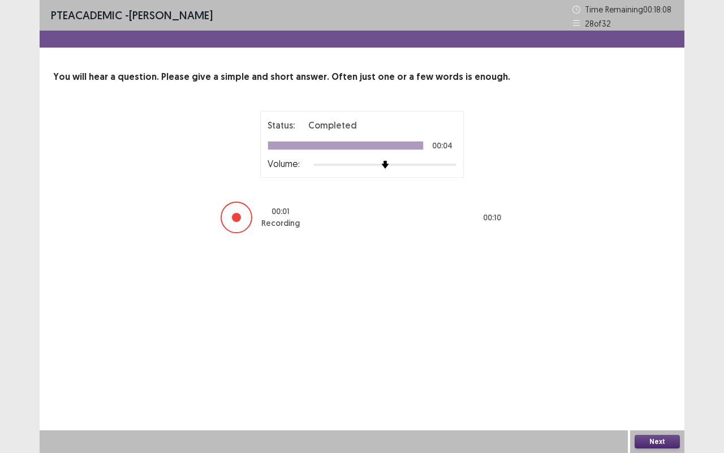
click at [647, 376] on button "Next" at bounding box center [657, 441] width 45 height 14
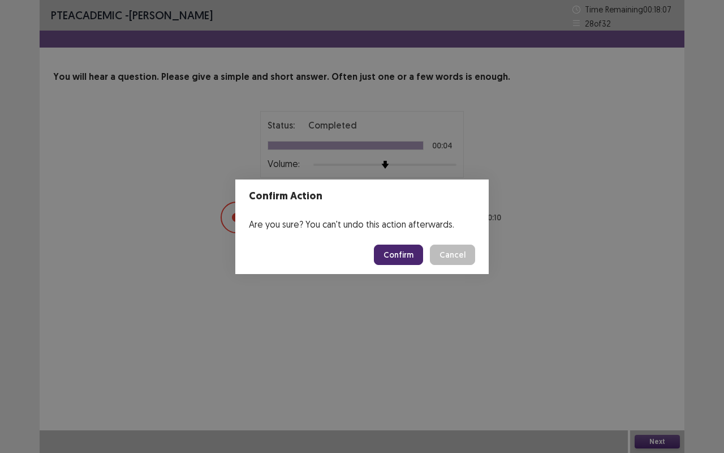
click at [387, 253] on button "Confirm" at bounding box center [398, 254] width 49 height 20
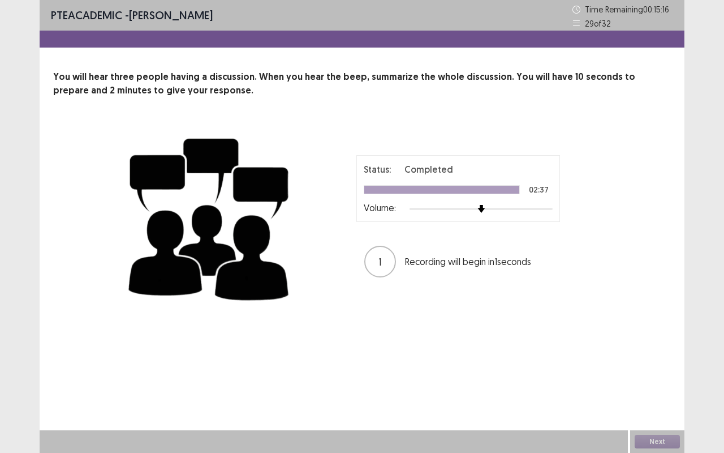
click at [664, 376] on div "Next" at bounding box center [657, 441] width 54 height 23
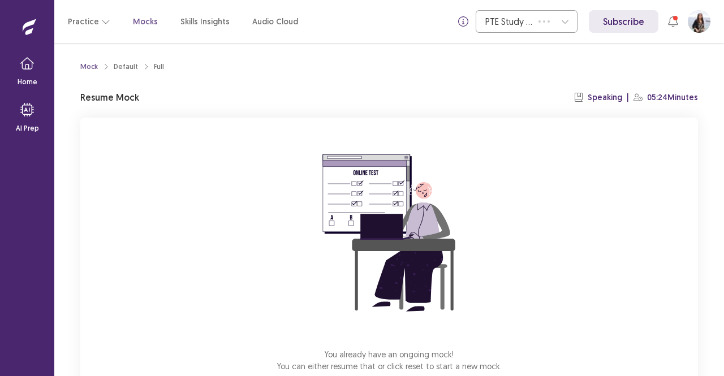
scroll to position [70, 0]
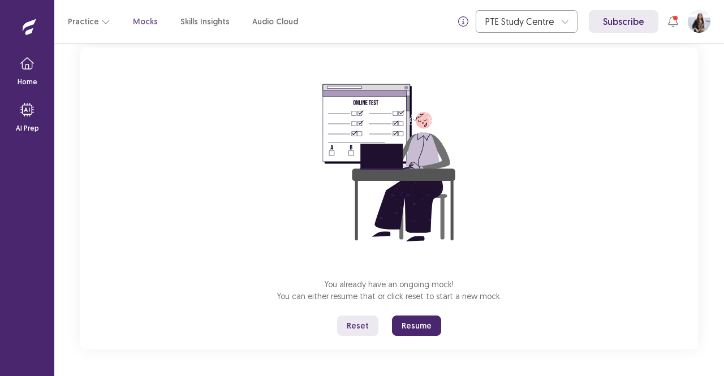
click at [424, 326] on button "Resume" at bounding box center [416, 326] width 49 height 20
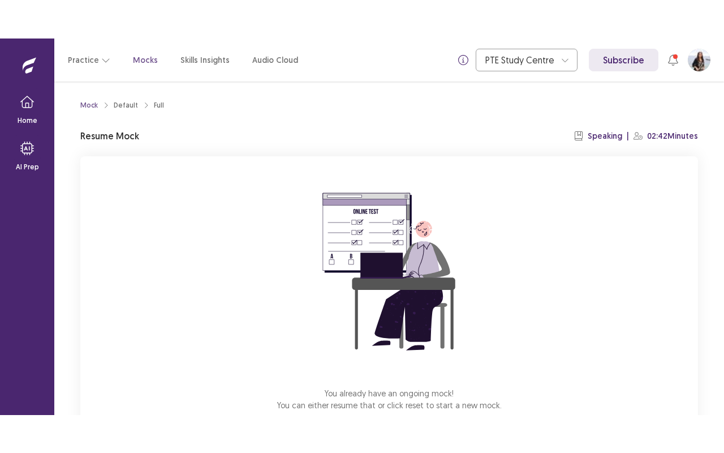
scroll to position [70, 0]
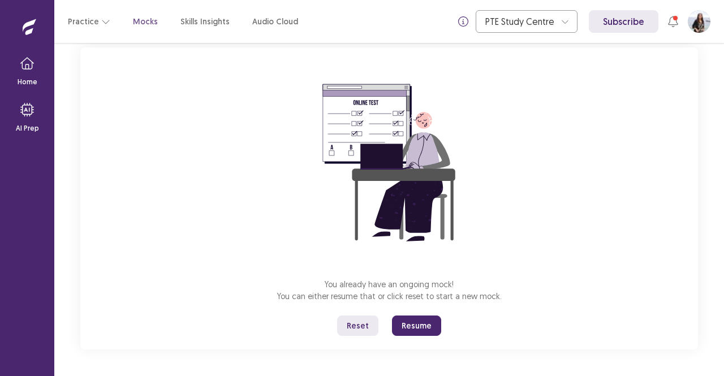
click at [413, 324] on button "Resume" at bounding box center [416, 326] width 49 height 20
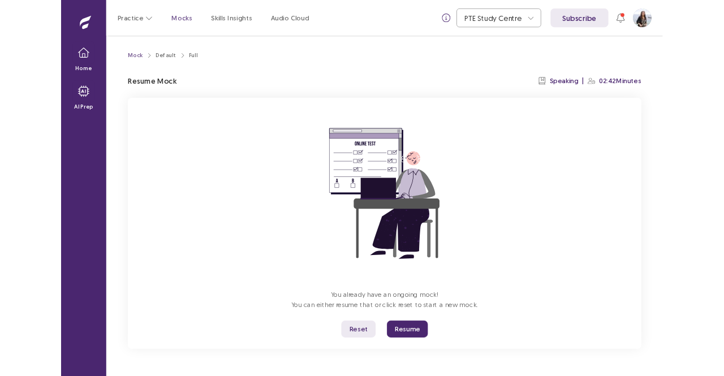
scroll to position [0, 0]
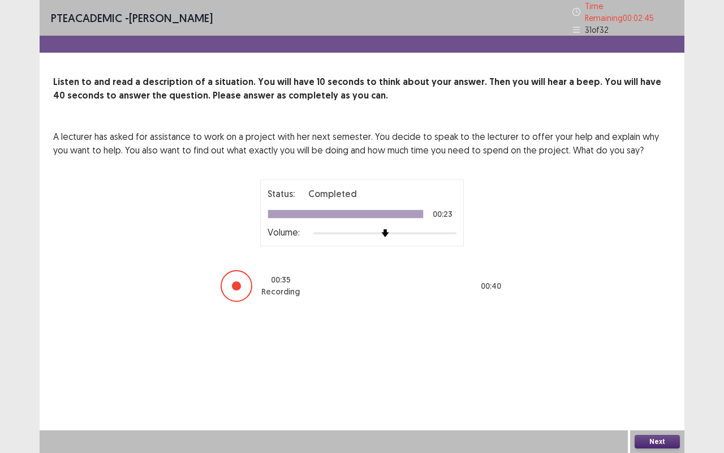
click at [660, 376] on button "Next" at bounding box center [657, 441] width 45 height 14
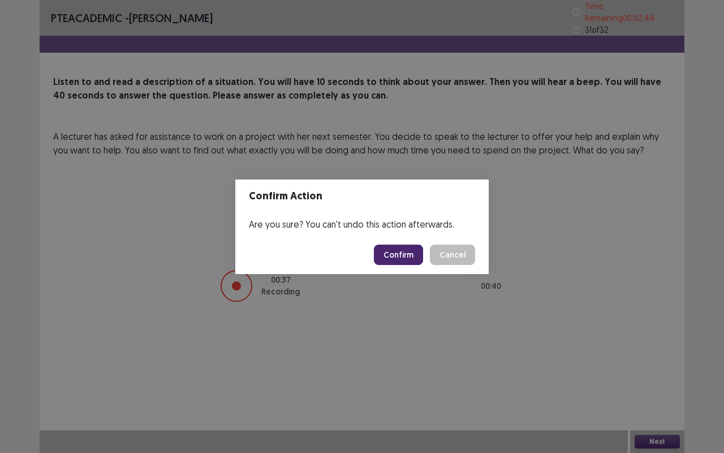
click at [415, 251] on button "Confirm" at bounding box center [398, 254] width 49 height 20
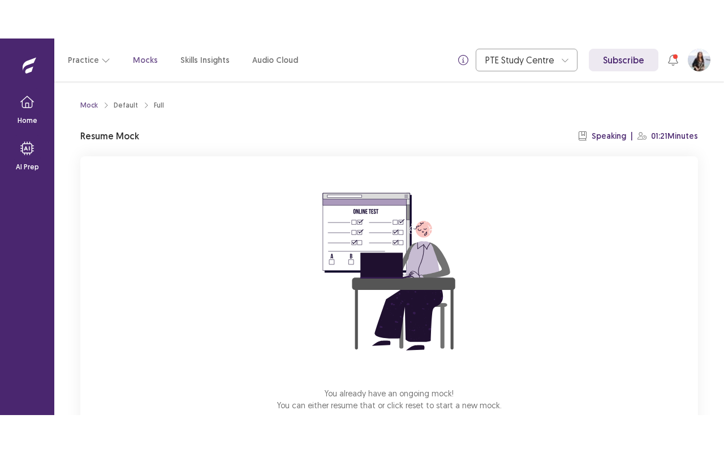
scroll to position [70, 0]
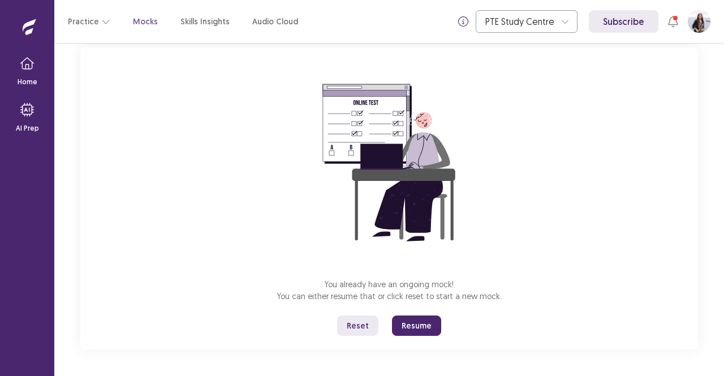
click at [429, 324] on button "Resume" at bounding box center [416, 326] width 49 height 20
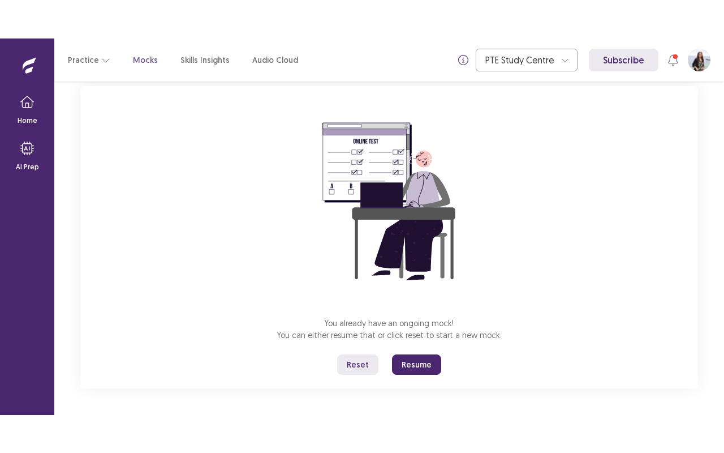
scroll to position [0, 0]
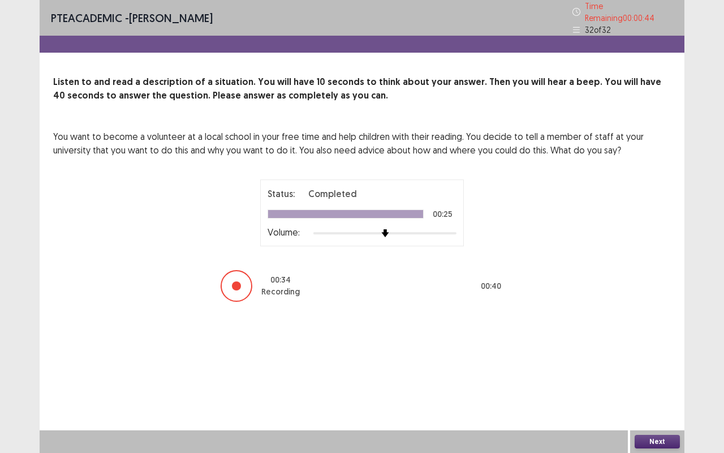
click at [660, 376] on button "Next" at bounding box center [657, 441] width 45 height 14
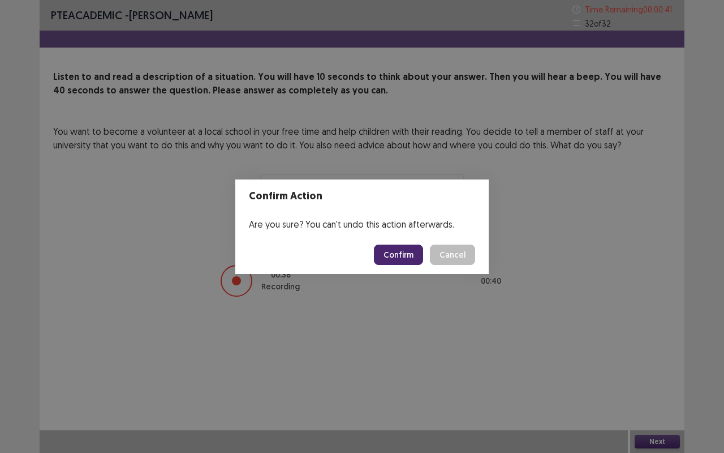
click at [408, 252] on button "Confirm" at bounding box center [398, 254] width 49 height 20
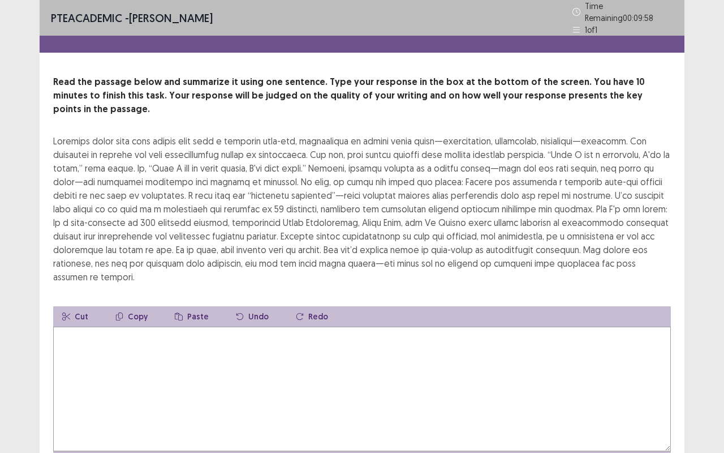
click at [315, 376] on textarea at bounding box center [362, 388] width 618 height 124
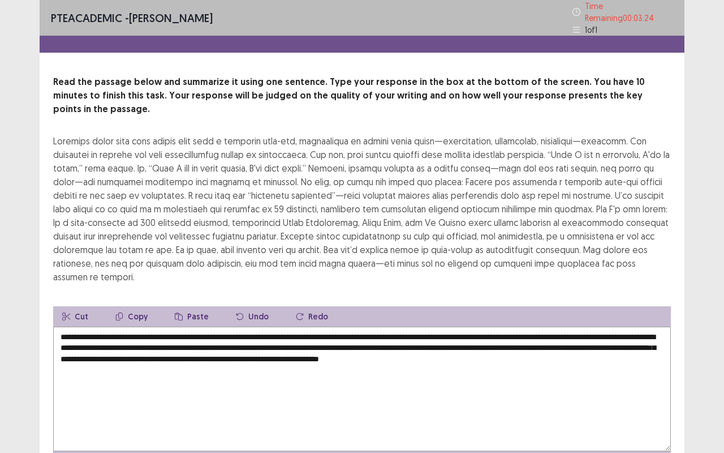
drag, startPoint x: 407, startPoint y: 319, endPoint x: 288, endPoint y: 315, distance: 118.9
click at [288, 326] on textarea "**********" at bounding box center [362, 388] width 618 height 124
click at [371, 326] on textarea "**********" at bounding box center [362, 388] width 618 height 124
drag, startPoint x: 461, startPoint y: 330, endPoint x: 132, endPoint y: 339, distance: 328.3
click at [132, 339] on textarea "**********" at bounding box center [362, 388] width 618 height 124
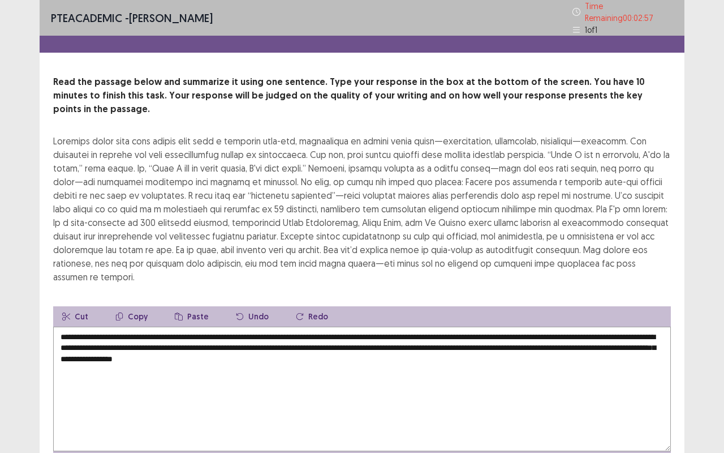
click at [442, 339] on textarea "**********" at bounding box center [362, 388] width 618 height 124
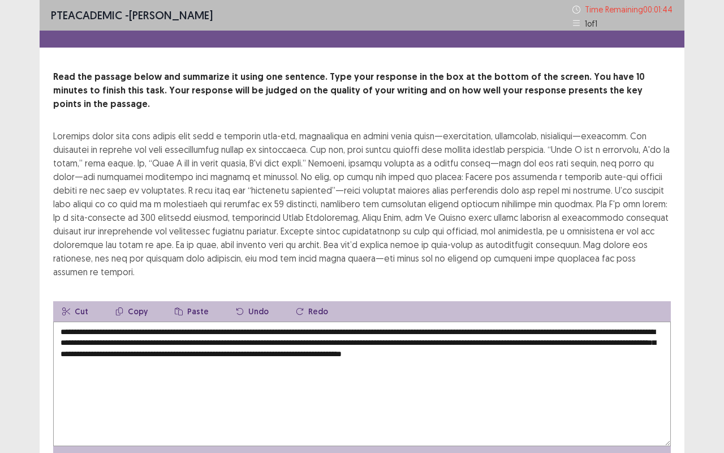
click at [472, 341] on textarea "**********" at bounding box center [362, 383] width 618 height 124
click at [138, 353] on textarea "**********" at bounding box center [362, 383] width 618 height 124
drag, startPoint x: 270, startPoint y: 350, endPoint x: 130, endPoint y: 353, distance: 140.3
click at [130, 353] on textarea "**********" at bounding box center [362, 383] width 618 height 124
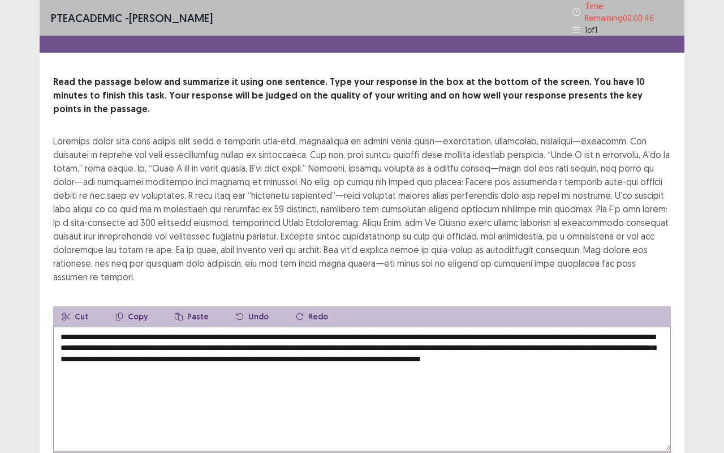
click at [202, 352] on textarea "**********" at bounding box center [362, 388] width 618 height 124
click at [243, 352] on textarea "**********" at bounding box center [362, 388] width 618 height 124
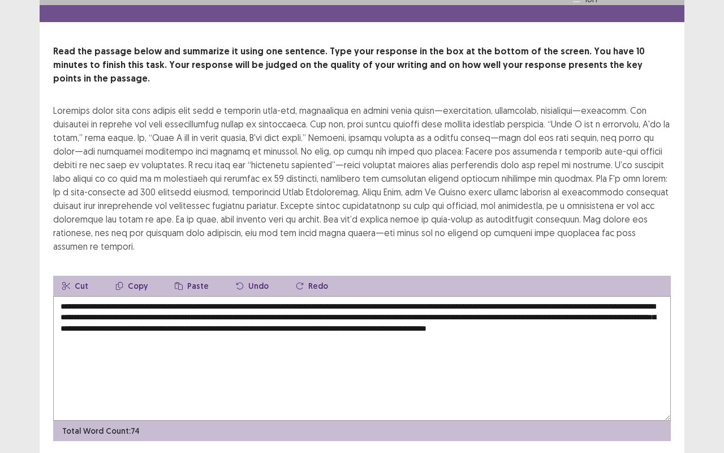
scroll to position [50, 0]
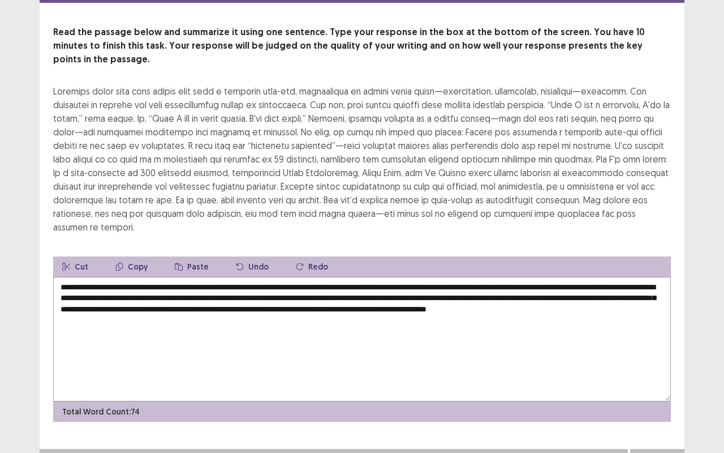
type textarea "**********"
click at [653, 376] on button "Next" at bounding box center [657, 460] width 45 height 14
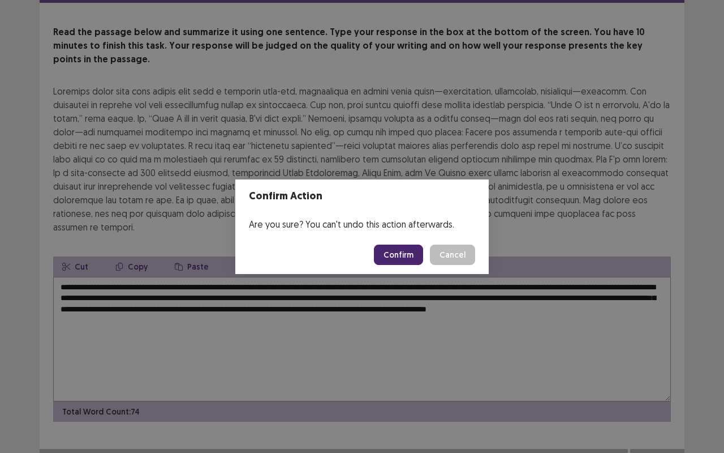
click at [413, 256] on button "Confirm" at bounding box center [398, 254] width 49 height 20
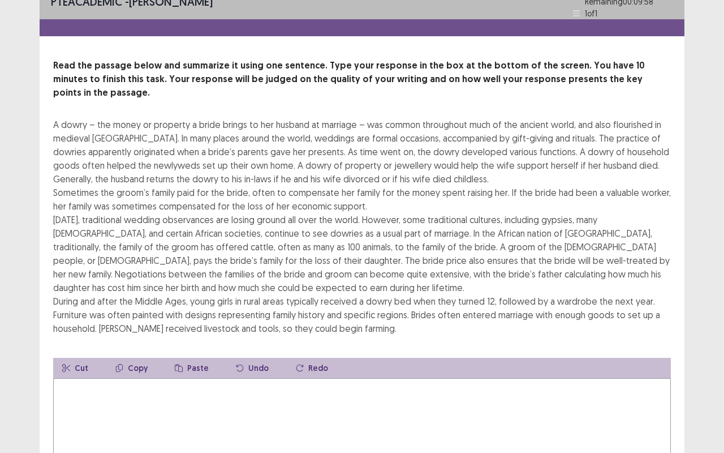
scroll to position [18, 0]
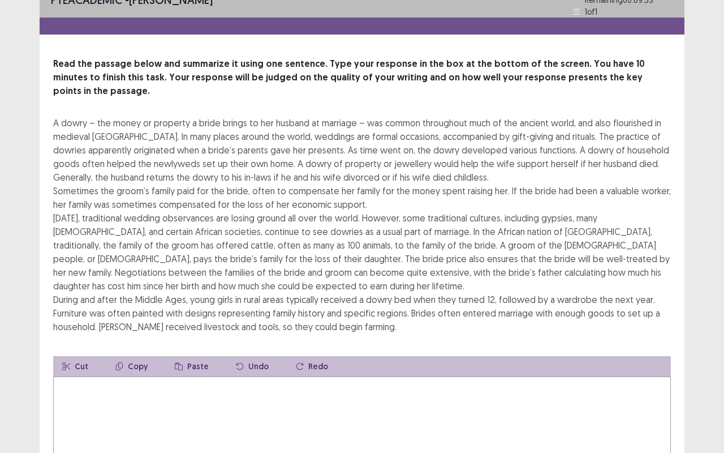
click at [219, 376] on textarea at bounding box center [362, 438] width 618 height 124
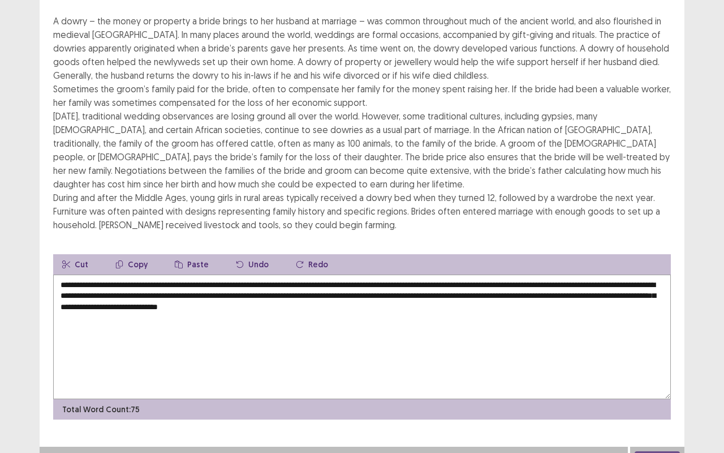
scroll to position [118, 0]
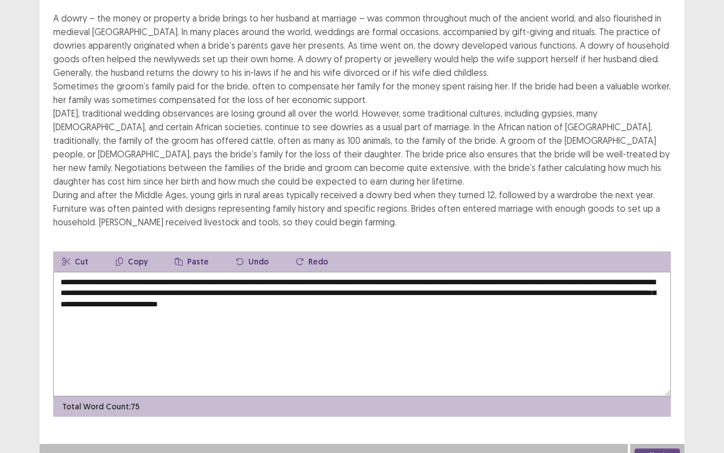
type textarea "**********"
click at [664, 376] on button "Next" at bounding box center [657, 455] width 45 height 14
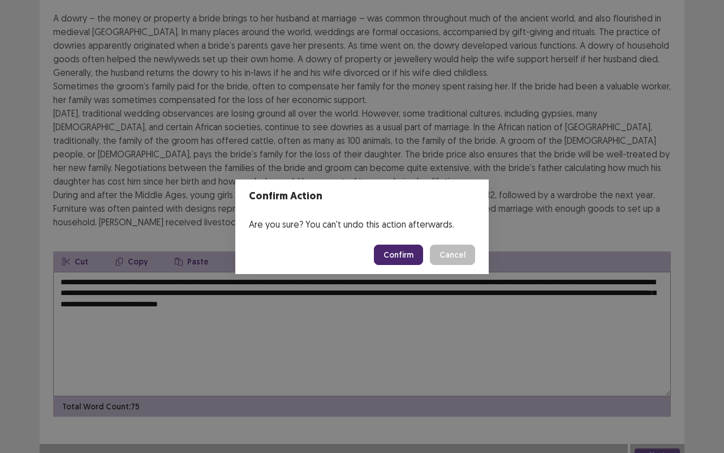
click at [406, 252] on button "Confirm" at bounding box center [398, 254] width 49 height 20
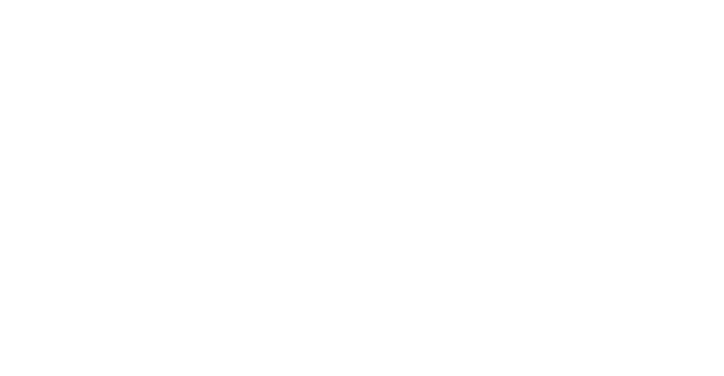
scroll to position [0, 0]
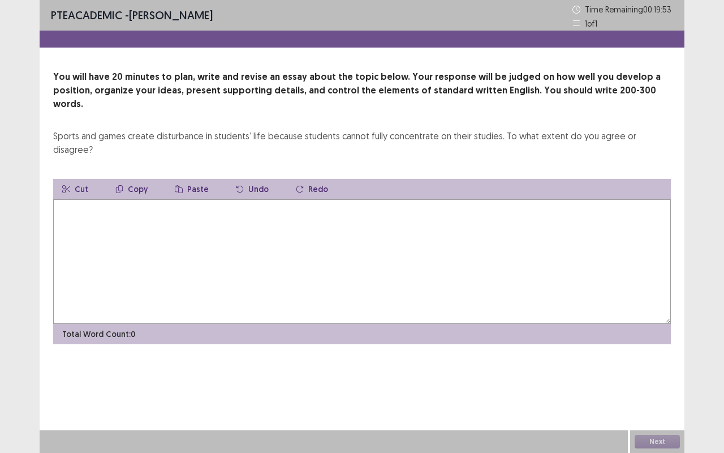
click at [420, 199] on textarea at bounding box center [362, 261] width 618 height 124
click at [260, 199] on textarea "**********" at bounding box center [362, 261] width 618 height 124
drag, startPoint x: 318, startPoint y: 182, endPoint x: 270, endPoint y: 184, distance: 48.1
click at [270, 199] on textarea "**********" at bounding box center [362, 261] width 618 height 124
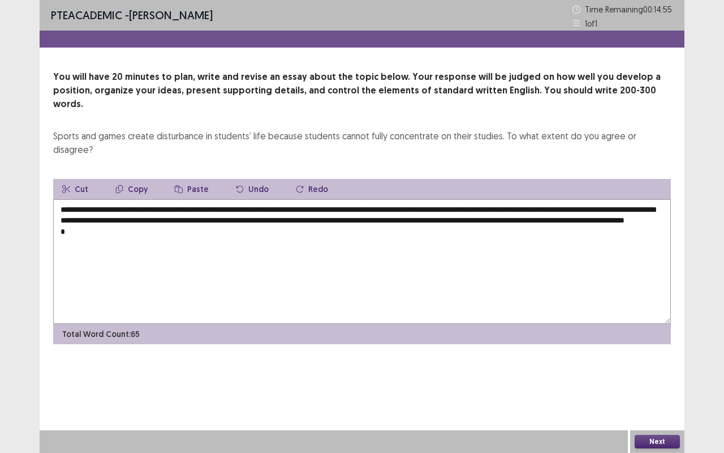
drag, startPoint x: 671, startPoint y: 121, endPoint x: 467, endPoint y: 108, distance: 204.6
click at [467, 108] on div "**********" at bounding box center [362, 207] width 645 height 274
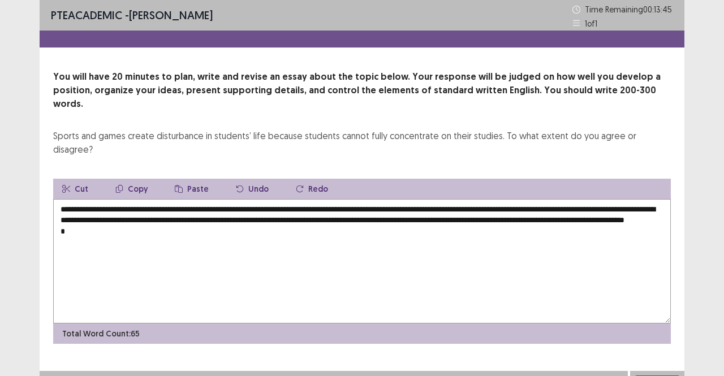
click at [273, 199] on textarea "**********" at bounding box center [362, 261] width 618 height 124
click at [275, 208] on textarea "**********" at bounding box center [362, 261] width 618 height 124
drag, startPoint x: 261, startPoint y: 195, endPoint x: 270, endPoint y: 208, distance: 15.9
click at [270, 208] on textarea "**********" at bounding box center [362, 261] width 618 height 124
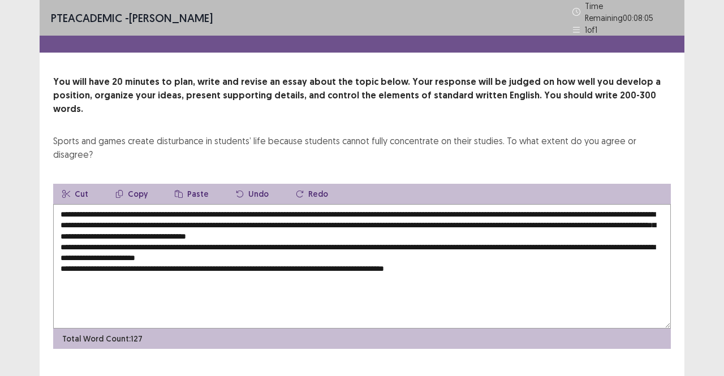
click at [341, 239] on textarea "**********" at bounding box center [362, 266] width 618 height 124
drag, startPoint x: 467, startPoint y: 240, endPoint x: 378, endPoint y: 235, distance: 89.0
click at [378, 235] on textarea "**********" at bounding box center [362, 266] width 618 height 124
click at [335, 237] on textarea "**********" at bounding box center [362, 266] width 618 height 124
click at [599, 234] on textarea "**********" at bounding box center [362, 266] width 618 height 124
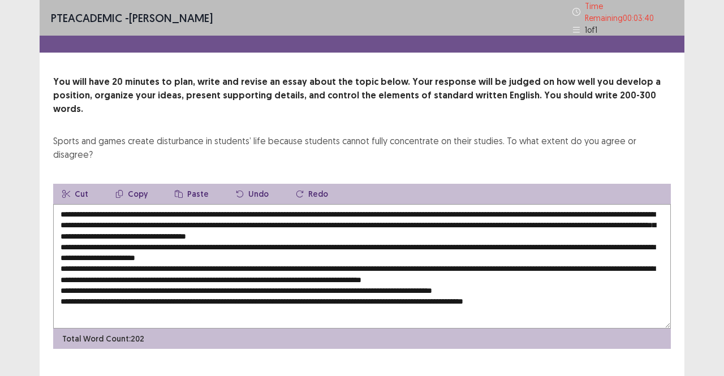
click at [481, 272] on textarea at bounding box center [362, 266] width 618 height 124
click at [471, 270] on textarea at bounding box center [362, 266] width 618 height 124
click at [538, 268] on textarea at bounding box center [362, 266] width 618 height 124
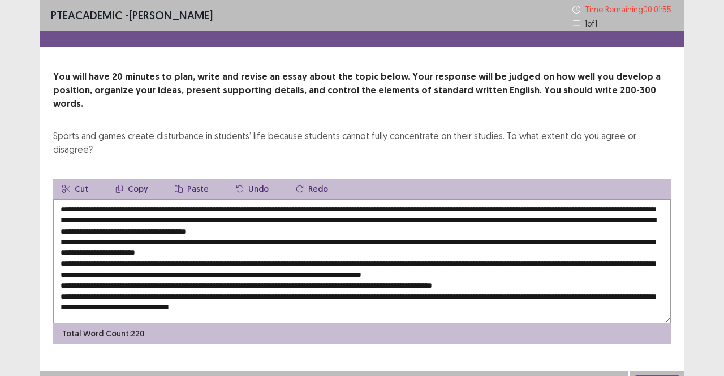
click at [450, 199] on textarea at bounding box center [362, 261] width 618 height 124
click at [431, 214] on textarea at bounding box center [362, 261] width 618 height 124
click at [518, 214] on textarea at bounding box center [362, 261] width 618 height 124
click at [582, 213] on textarea at bounding box center [362, 261] width 618 height 124
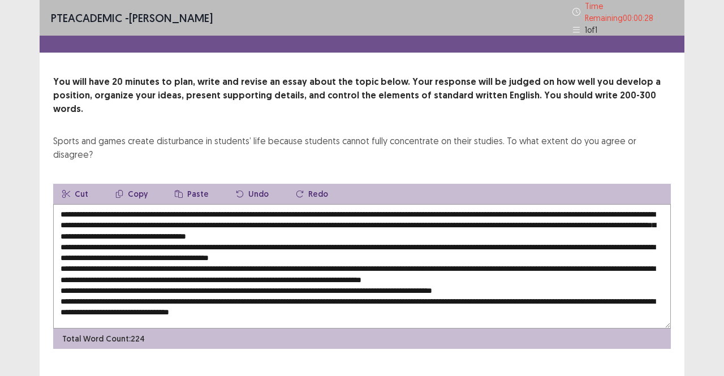
click at [516, 262] on textarea at bounding box center [362, 266] width 618 height 124
type textarea "**********"
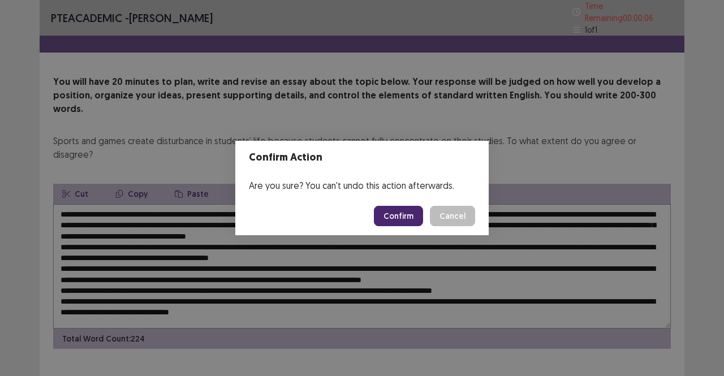
click at [409, 217] on button "Confirm" at bounding box center [398, 216] width 49 height 20
